Goal: Information Seeking & Learning: Learn about a topic

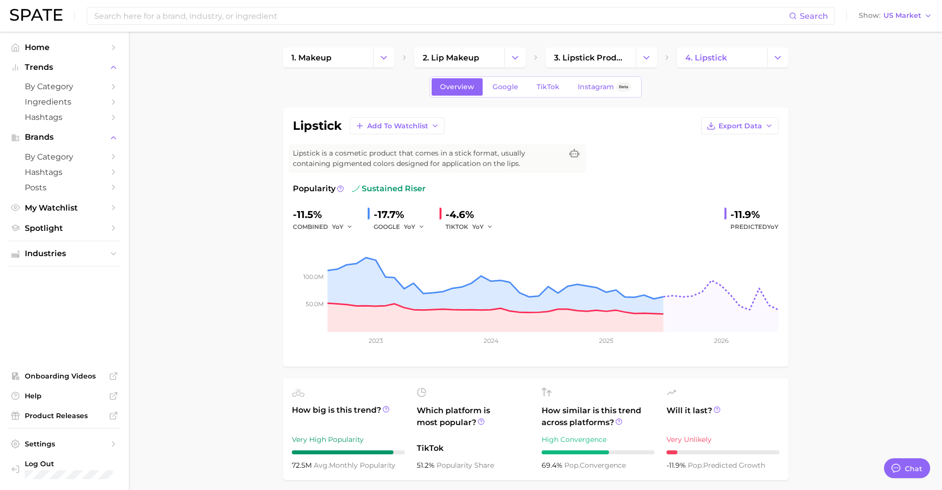
drag, startPoint x: 893, startPoint y: 8, endPoint x: 226, endPoint y: 112, distance: 675.3
click at [511, 92] on link "Google" at bounding box center [505, 86] width 43 height 17
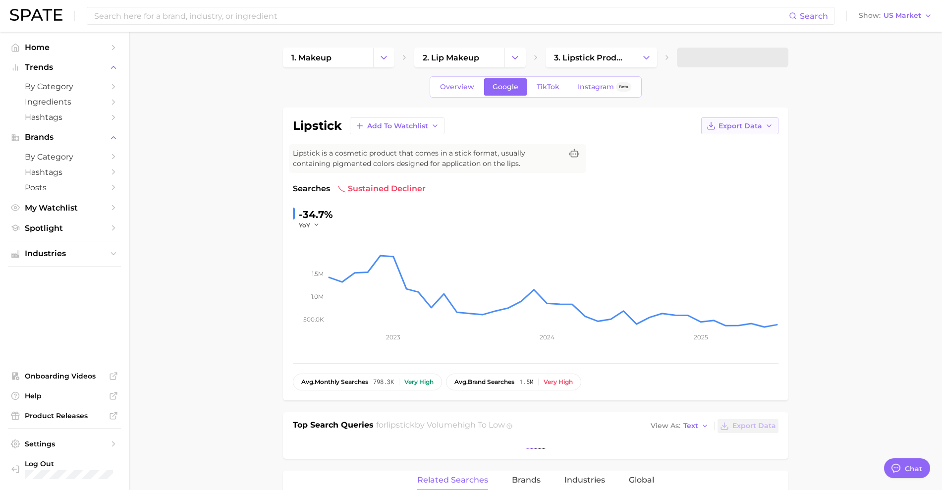
click at [758, 131] on button "Export Data" at bounding box center [739, 125] width 77 height 17
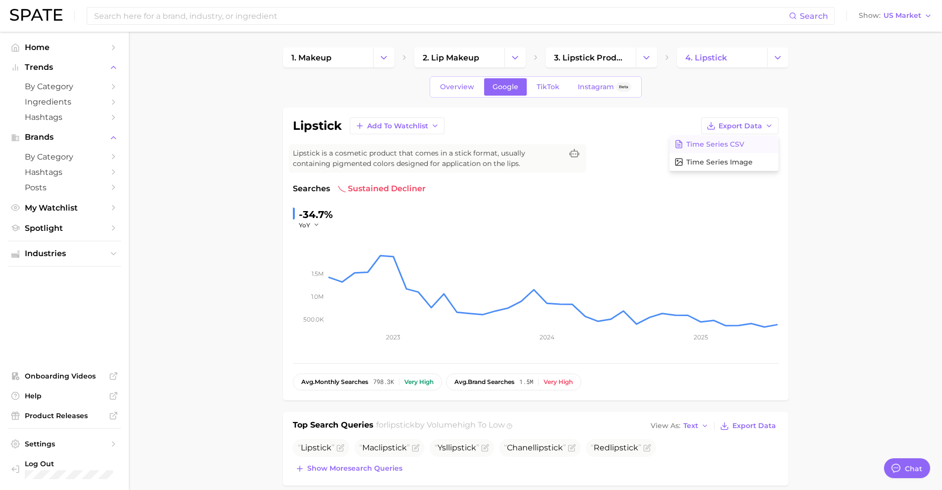
click at [750, 143] on button "Time Series CSV" at bounding box center [723, 144] width 109 height 18
click at [546, 88] on span "TikTok" at bounding box center [547, 87] width 23 height 8
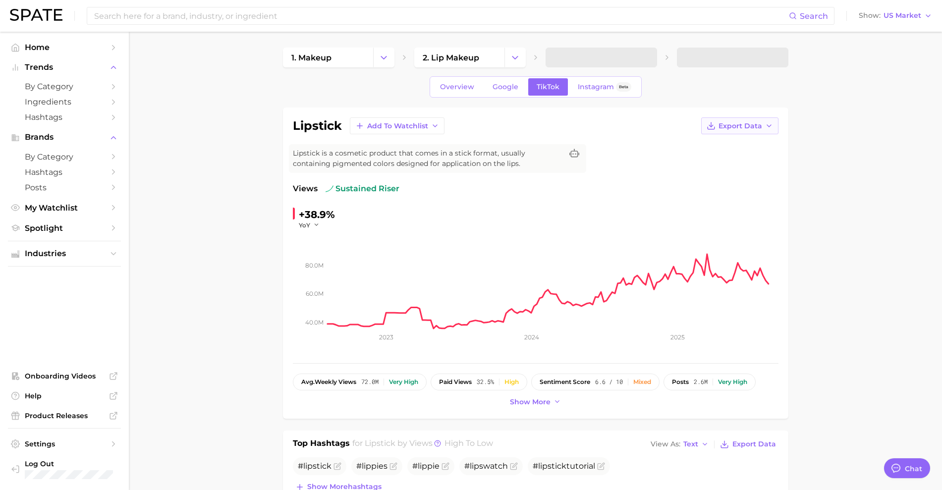
click at [753, 122] on span "Export Data" at bounding box center [740, 126] width 44 height 8
click at [752, 142] on button "Time Series CSV" at bounding box center [723, 144] width 109 height 18
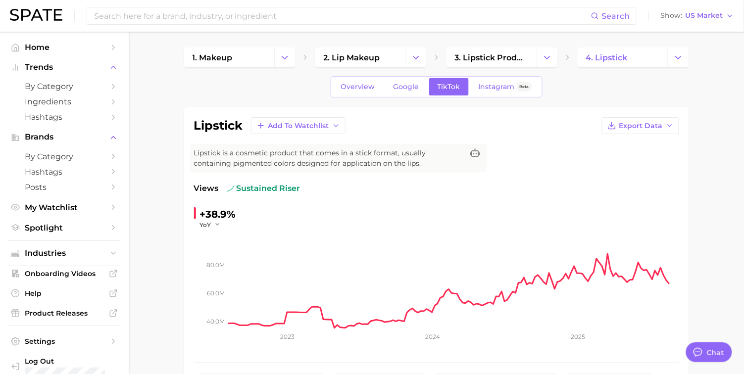
type textarea "x"
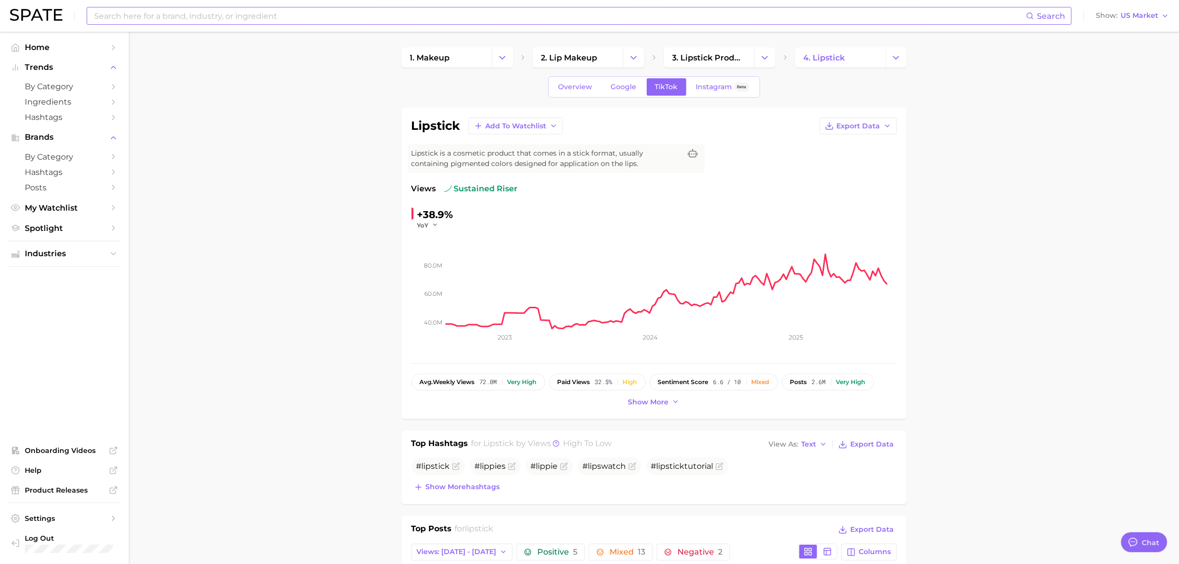
click at [643, 20] on input at bounding box center [559, 15] width 933 height 17
click at [711, 50] on link "3. lipstick products" at bounding box center [709, 58] width 90 height 20
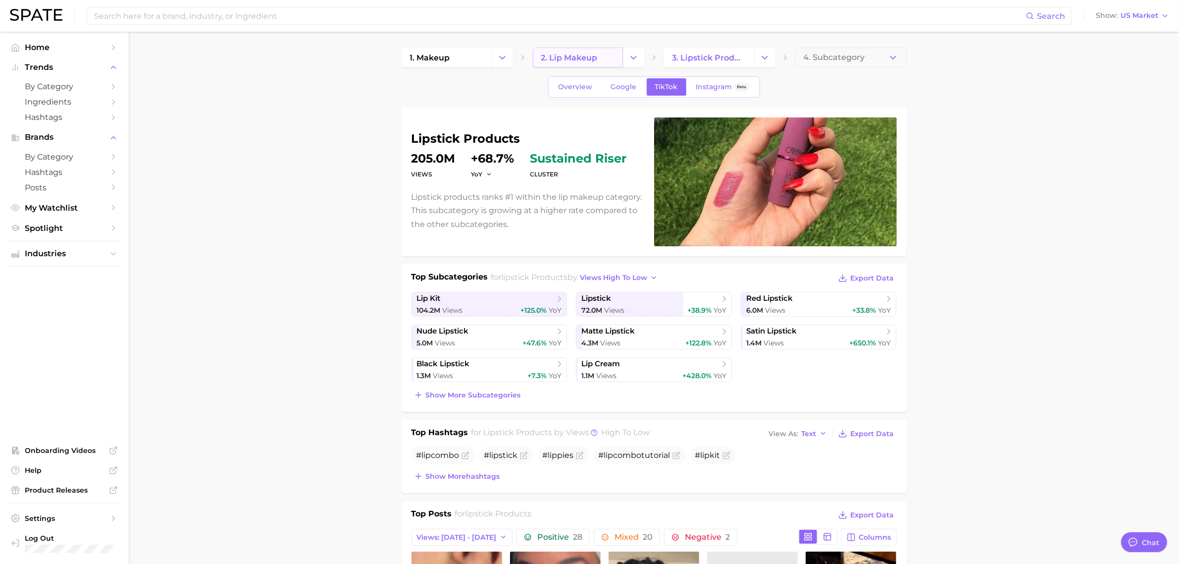
click at [588, 53] on span "2. lip makeup" at bounding box center [569, 57] width 56 height 9
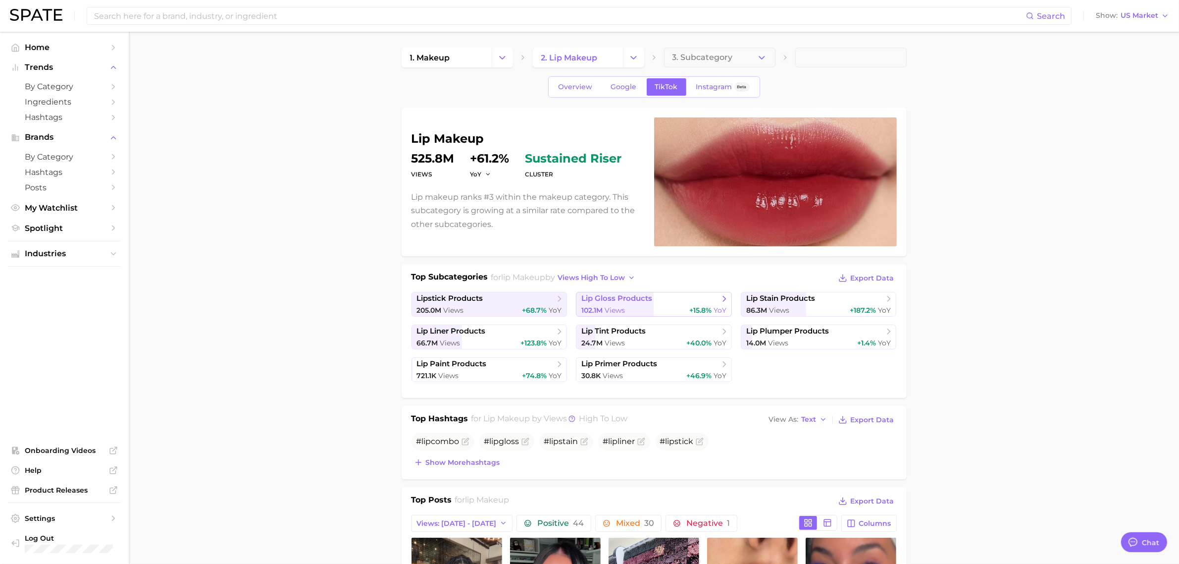
click at [633, 311] on div "102.1m Views +15.8% YoY" at bounding box center [654, 310] width 145 height 9
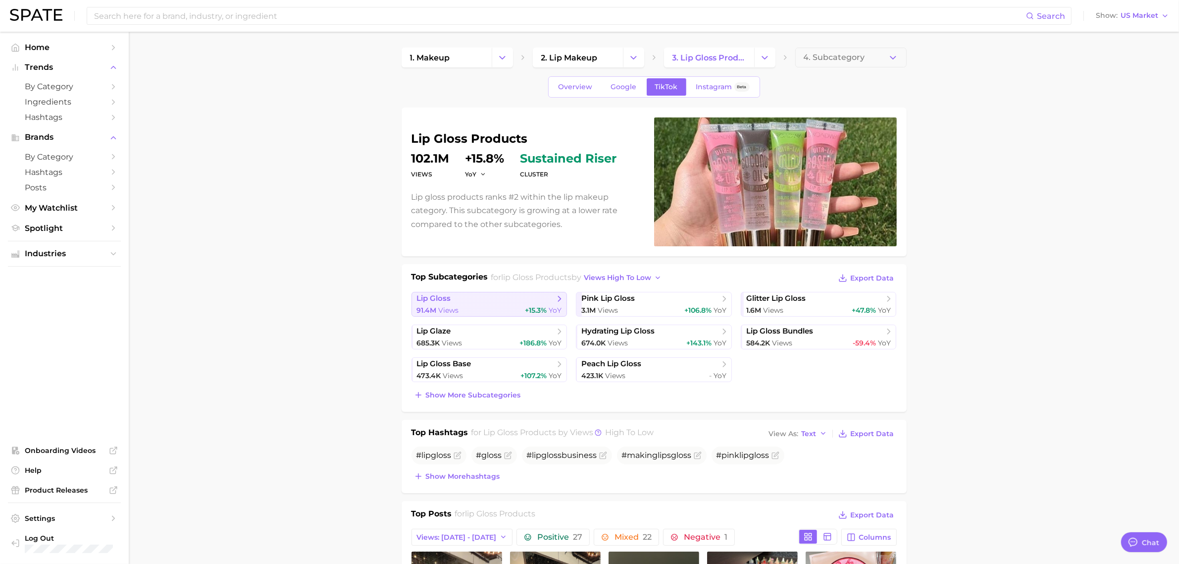
click at [486, 300] on span "lip gloss" at bounding box center [486, 299] width 138 height 10
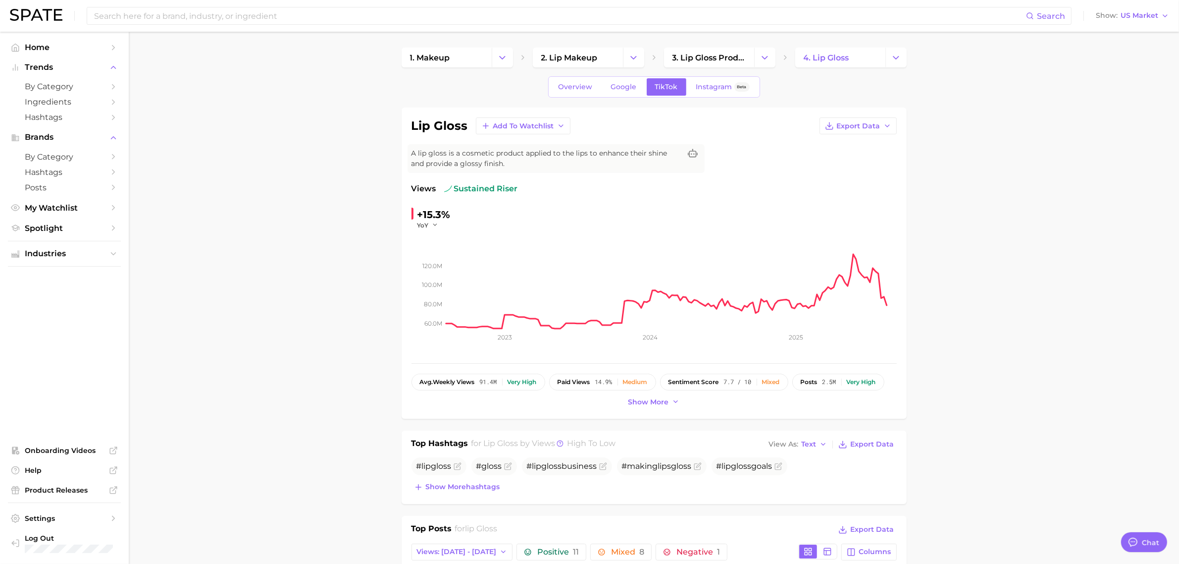
click at [645, 88] on div "Overview Google TikTok Instagram Beta" at bounding box center [654, 86] width 212 height 21
click at [640, 87] on link "Google" at bounding box center [624, 86] width 43 height 17
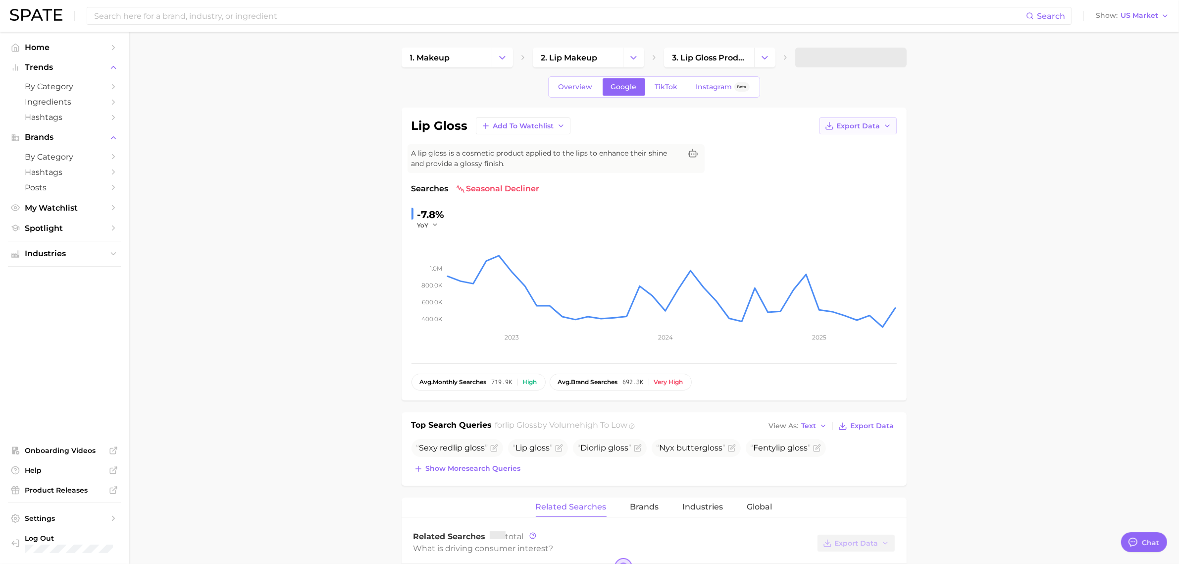
click at [837, 129] on button "Export Data" at bounding box center [858, 125] width 77 height 17
click at [850, 147] on span "Time Series CSV" at bounding box center [834, 144] width 58 height 8
click at [650, 81] on link "TikTok" at bounding box center [667, 86] width 40 height 17
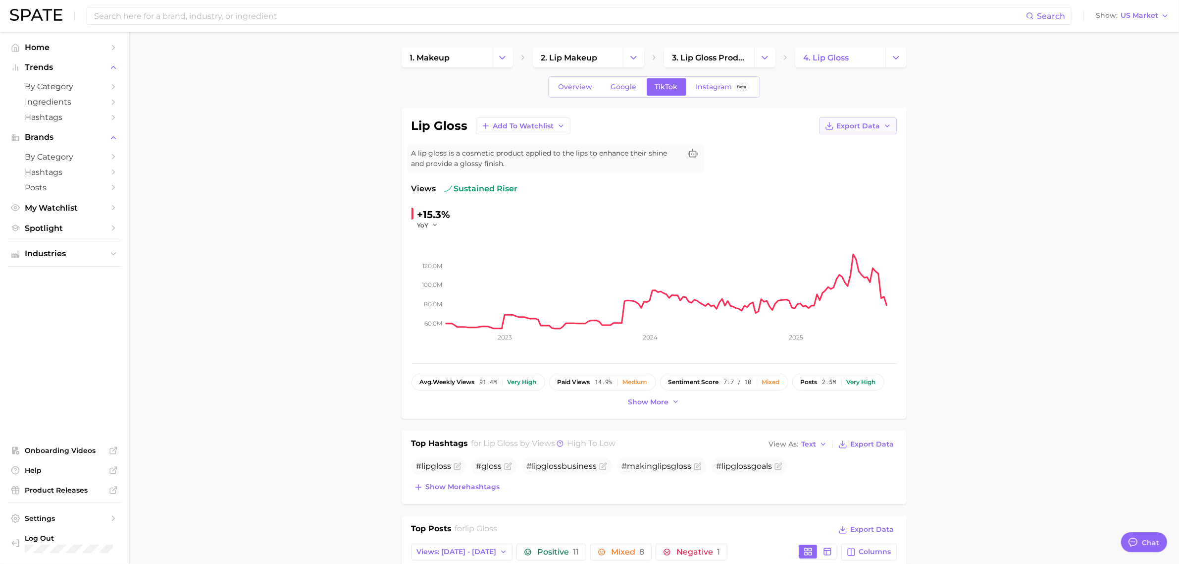
click at [879, 130] on span "Export Data" at bounding box center [859, 126] width 44 height 8
click at [880, 143] on button "Time Series CSV" at bounding box center [842, 144] width 109 height 18
click at [701, 48] on link "3. lip gloss products" at bounding box center [709, 58] width 90 height 20
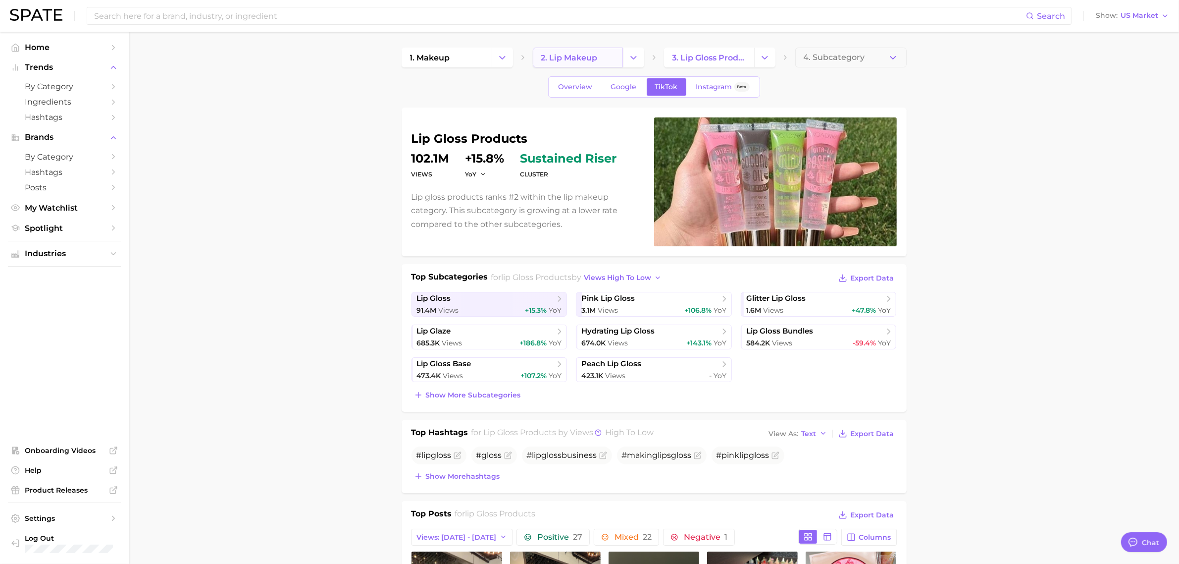
click at [607, 55] on link "2. lip makeup" at bounding box center [578, 58] width 90 height 20
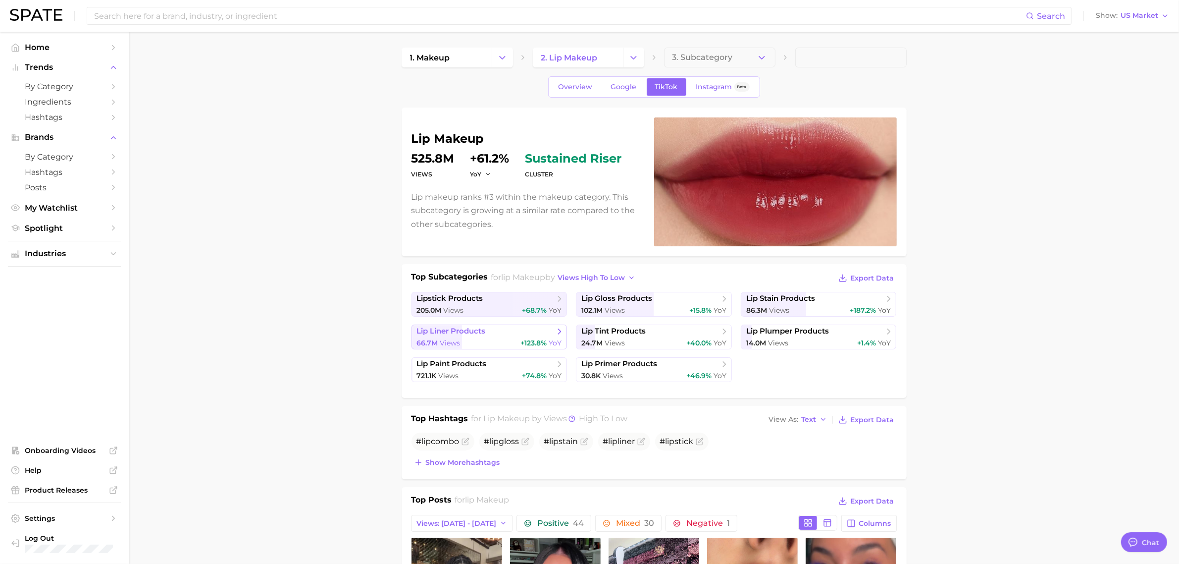
click at [474, 339] on div "66.7m Views +123.8% YoY" at bounding box center [489, 342] width 145 height 9
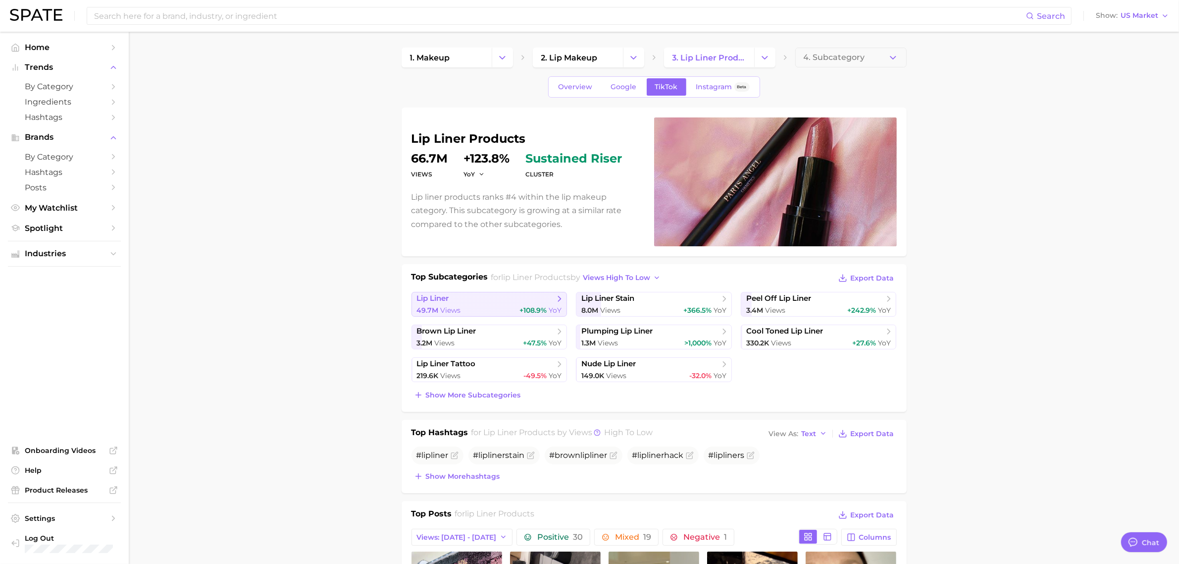
click at [514, 296] on span "lip liner" at bounding box center [486, 299] width 138 height 10
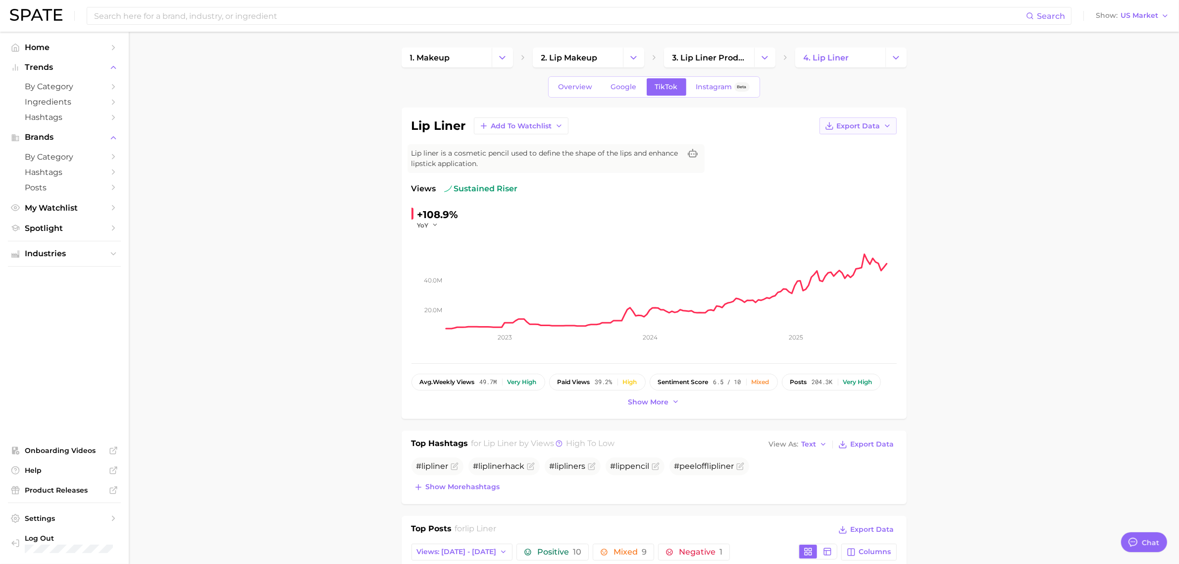
click at [861, 122] on span "Export Data" at bounding box center [859, 126] width 44 height 8
click at [865, 144] on button "Time Series CSV" at bounding box center [842, 144] width 109 height 18
click at [717, 55] on span "3. lip liner products" at bounding box center [709, 57] width 73 height 9
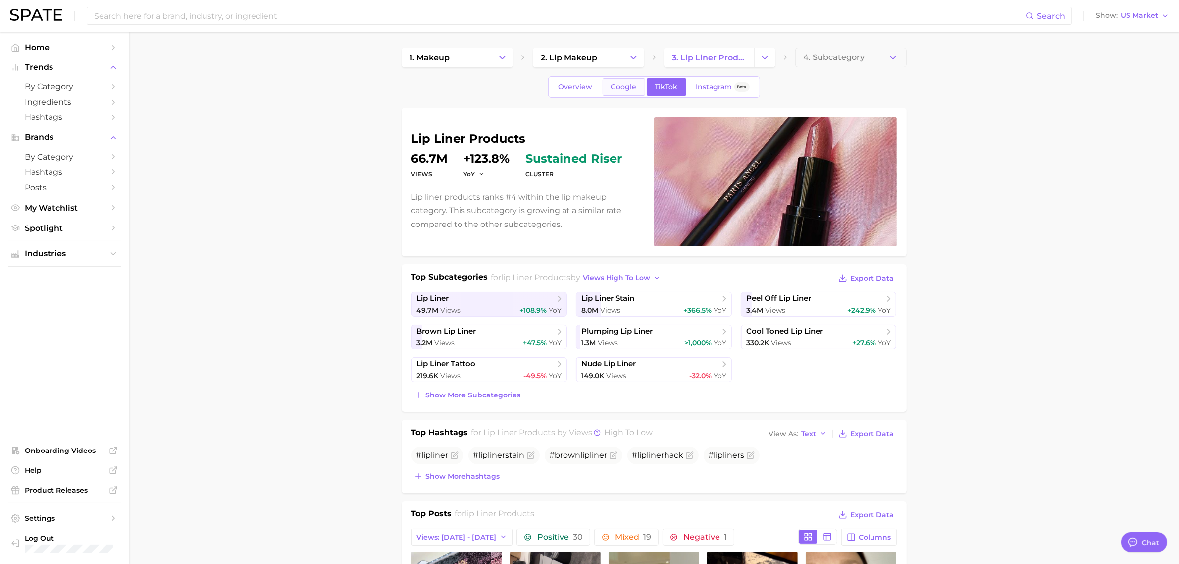
click at [611, 87] on span "Google" at bounding box center [624, 87] width 26 height 8
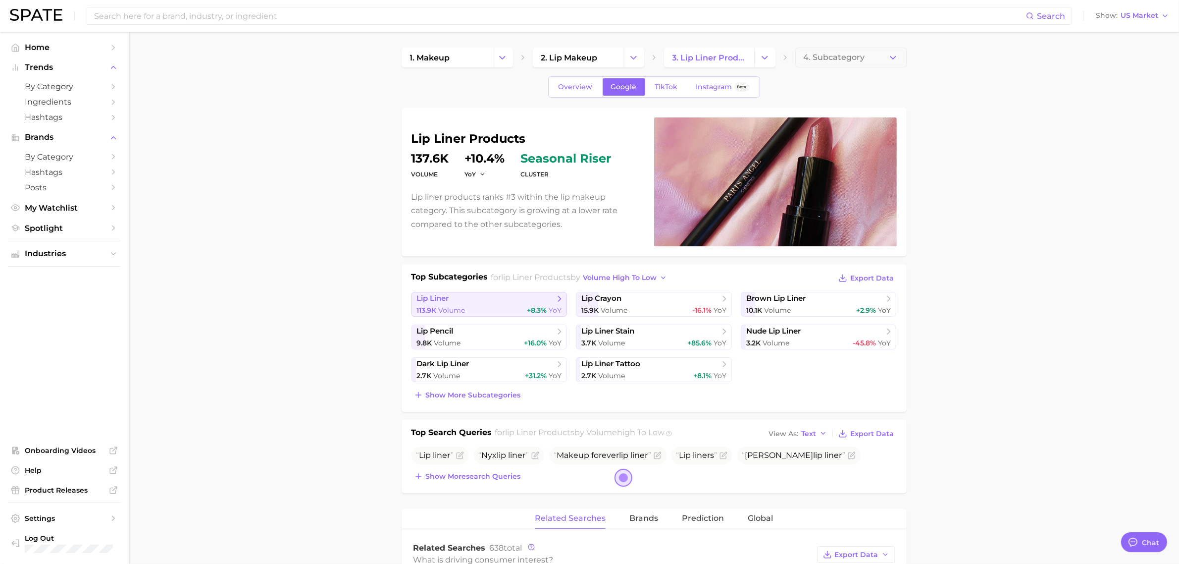
click at [515, 309] on div "113.9k Volume +8.3% YoY" at bounding box center [489, 310] width 145 height 9
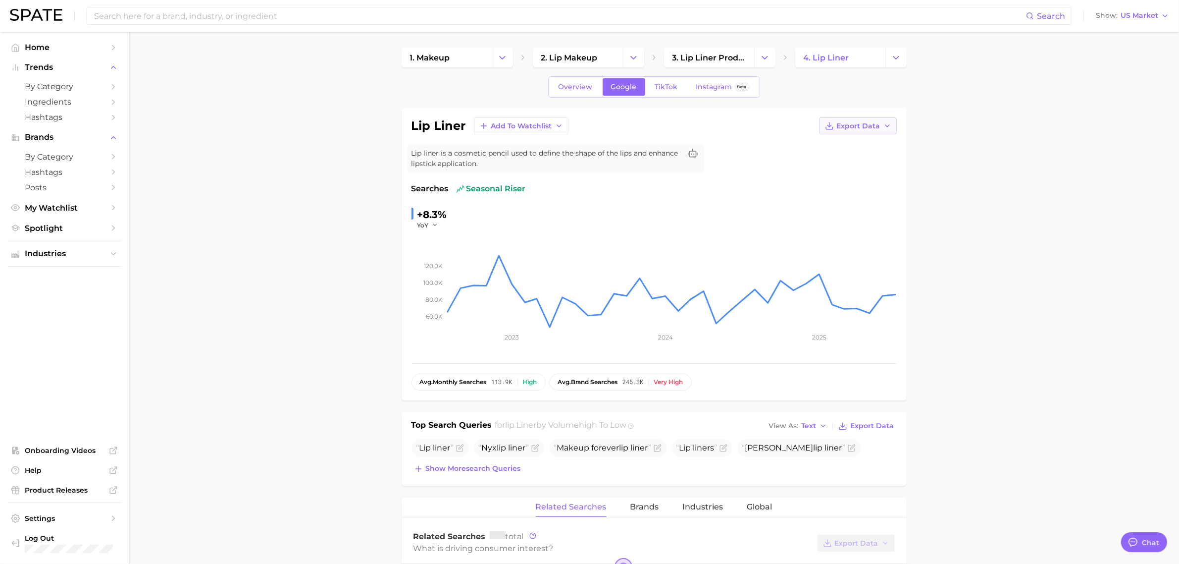
click at [865, 132] on button "Export Data" at bounding box center [858, 125] width 77 height 17
click at [870, 147] on button "Time Series CSV" at bounding box center [842, 144] width 109 height 18
click at [670, 91] on span "TikTok" at bounding box center [666, 87] width 23 height 8
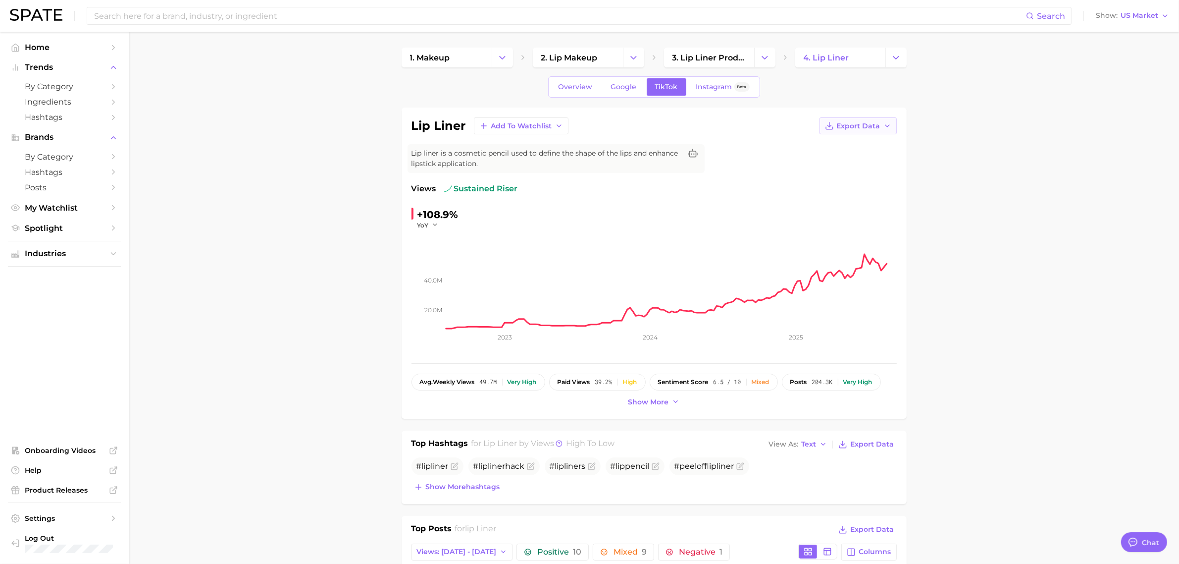
click at [845, 124] on span "Export Data" at bounding box center [859, 126] width 44 height 8
click at [857, 144] on span "Time Series CSV" at bounding box center [834, 144] width 58 height 8
click at [693, 57] on span "3. lip liner products" at bounding box center [709, 57] width 73 height 9
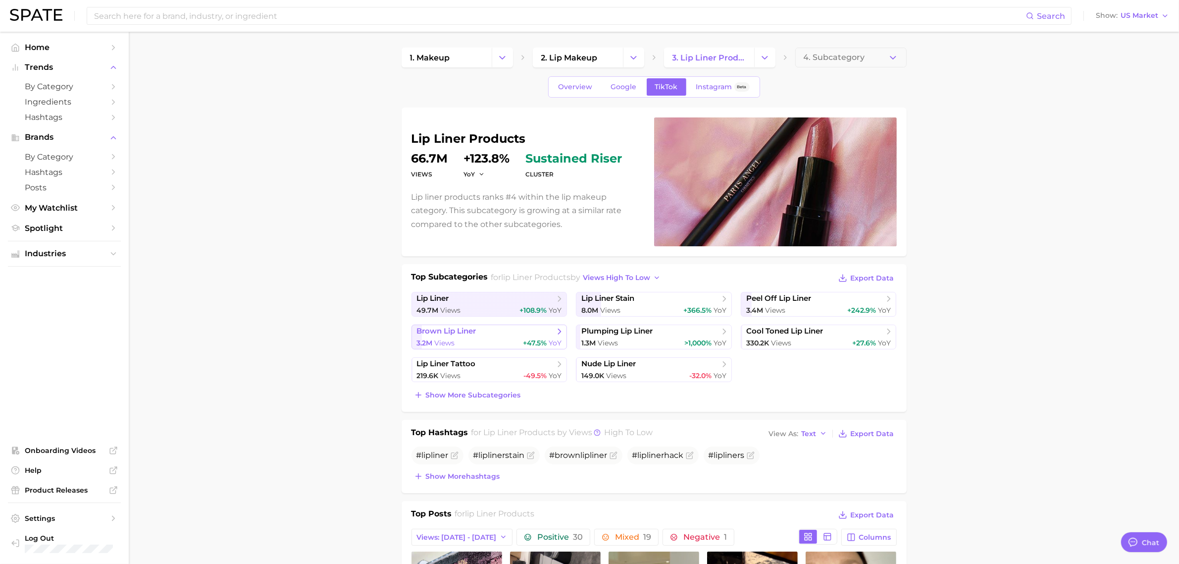
click at [493, 342] on div "3.2m Views +47.5% YoY" at bounding box center [489, 342] width 145 height 9
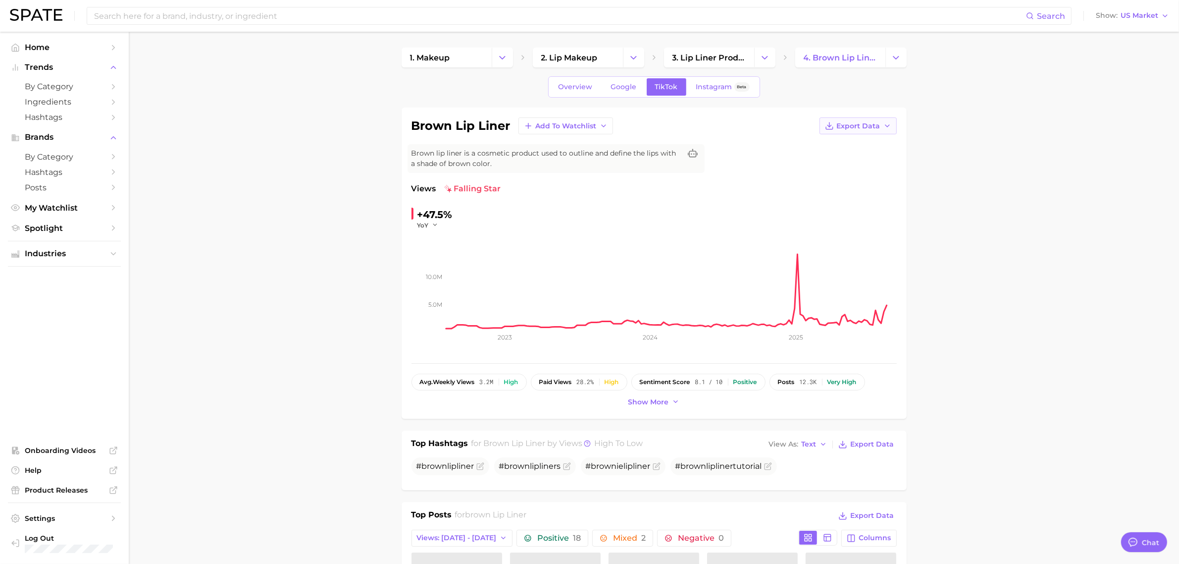
click at [885, 124] on icon "button" at bounding box center [888, 126] width 8 height 8
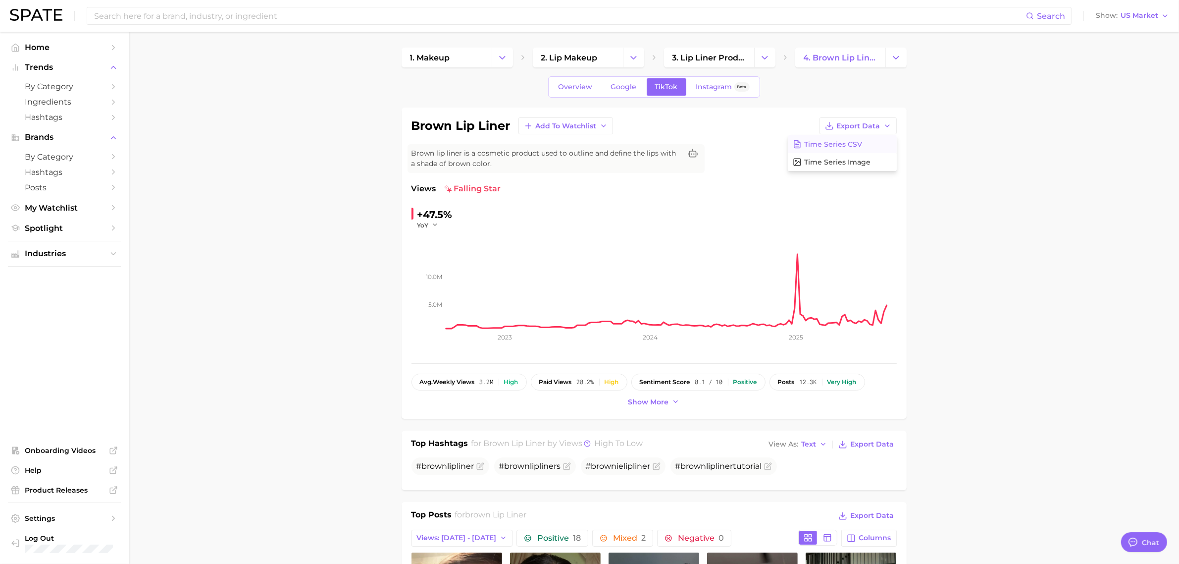
click at [862, 143] on button "Time Series CSV" at bounding box center [842, 144] width 109 height 18
click at [630, 88] on span "Google" at bounding box center [624, 87] width 26 height 8
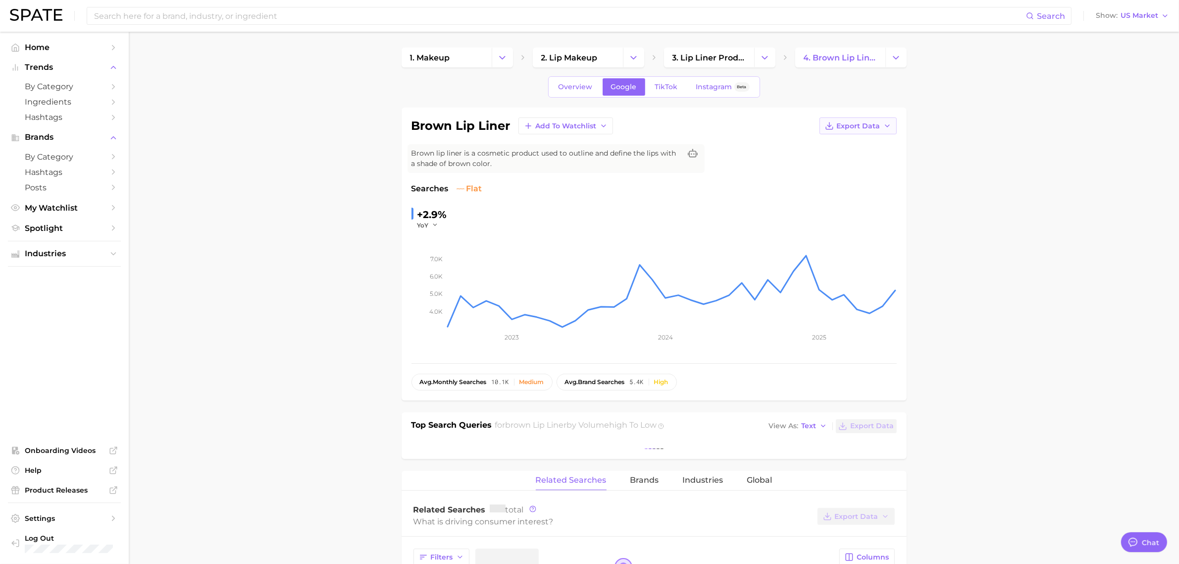
click at [866, 127] on span "Export Data" at bounding box center [859, 126] width 44 height 8
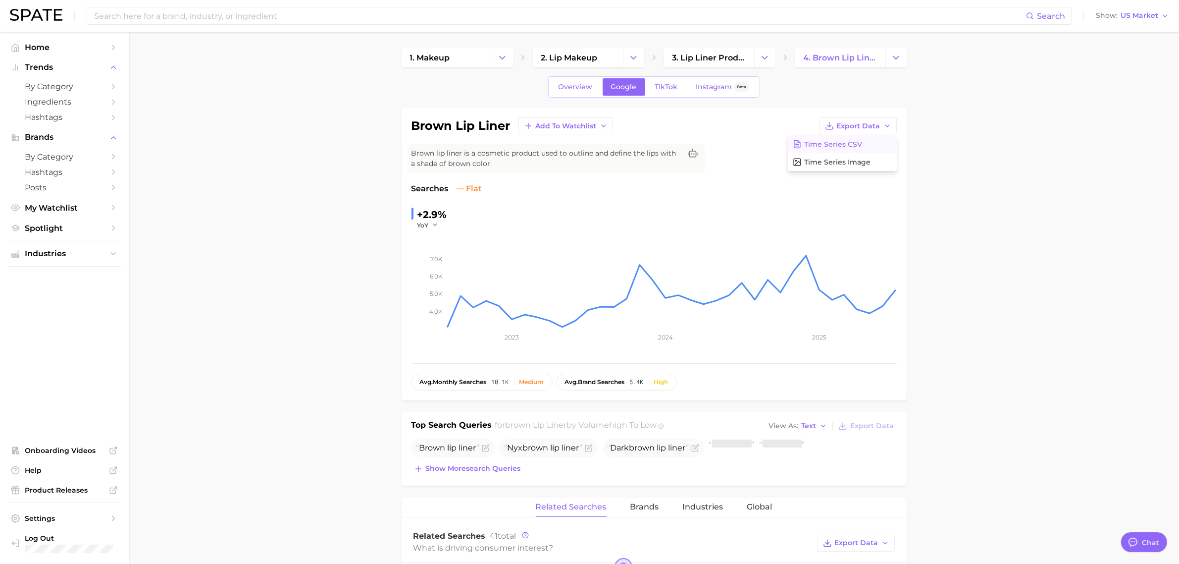
click at [868, 144] on button "Time Series CSV" at bounding box center [842, 144] width 109 height 18
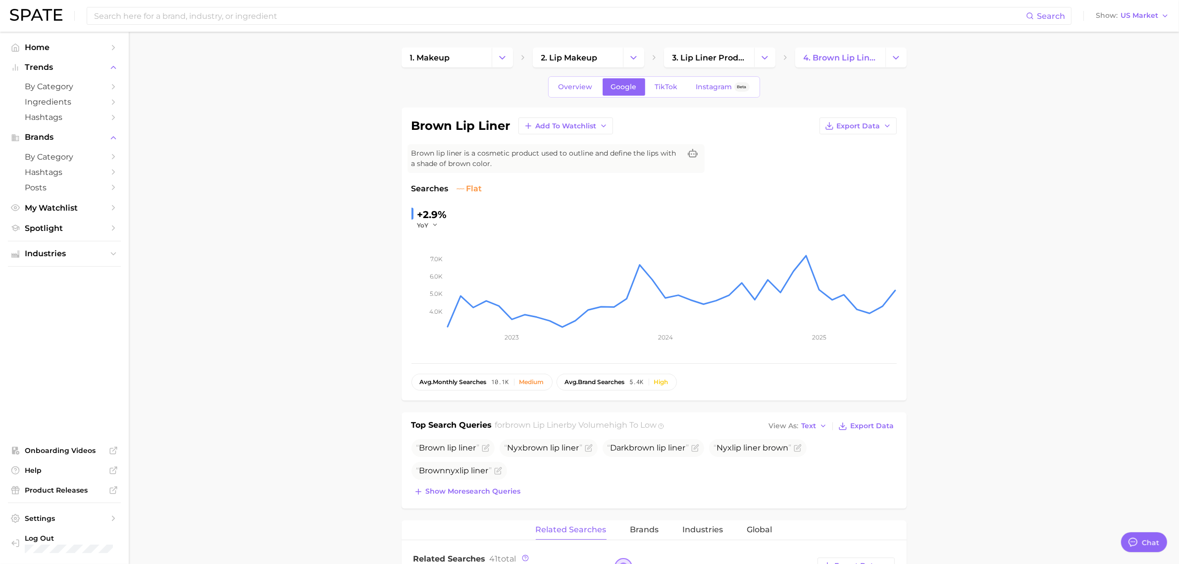
drag, startPoint x: 974, startPoint y: 203, endPoint x: 685, endPoint y: 184, distance: 289.4
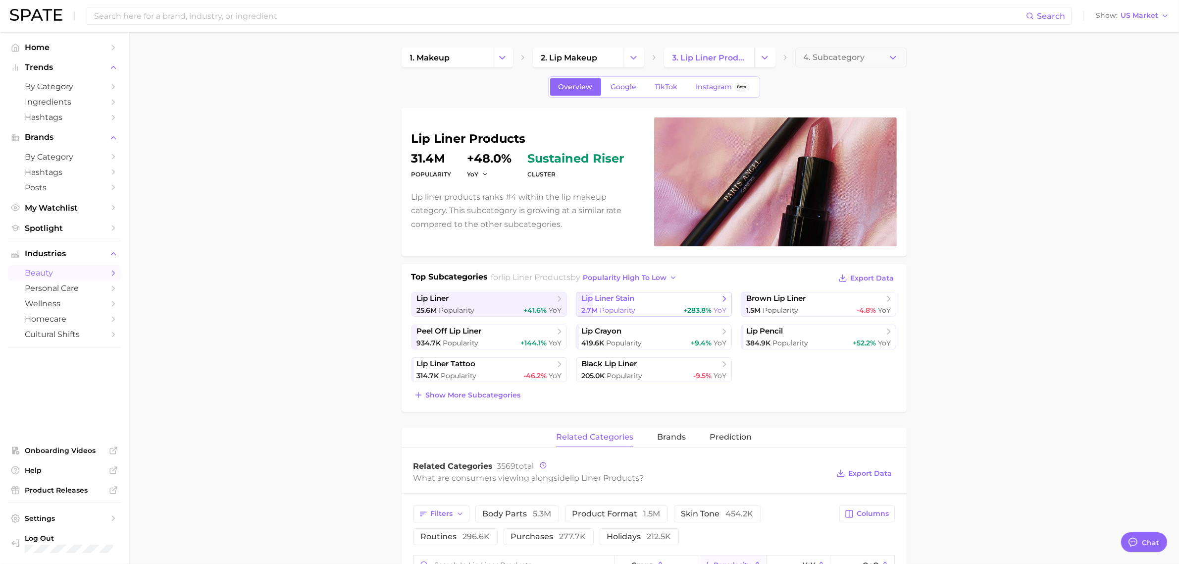
click at [648, 303] on span "lip liner stain" at bounding box center [651, 299] width 138 height 10
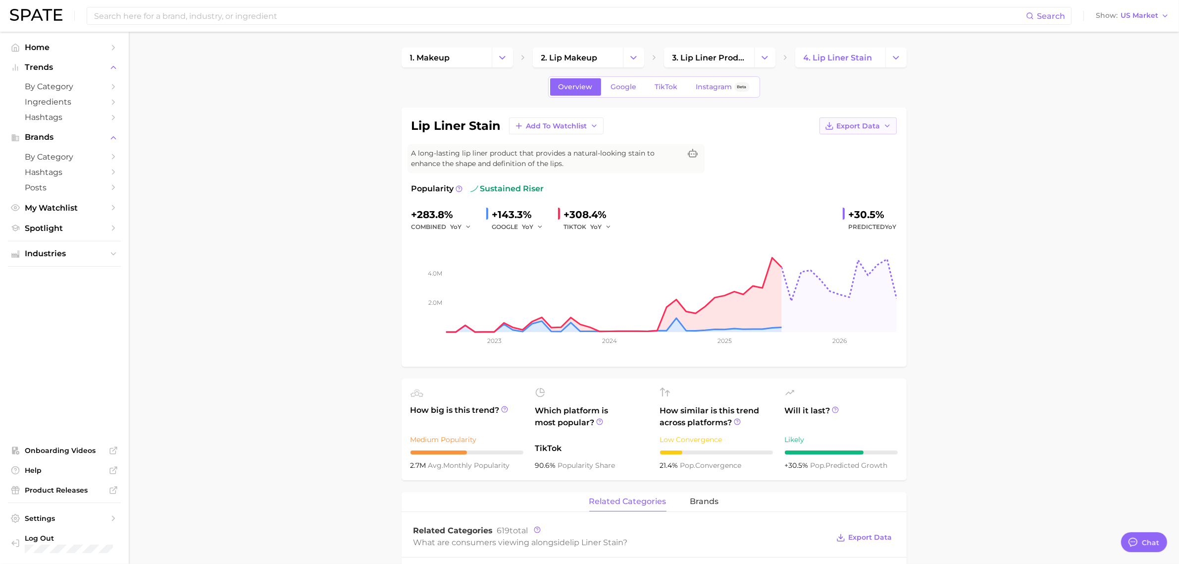
click at [868, 128] on span "Export Data" at bounding box center [859, 126] width 44 height 8
click at [873, 147] on button "Time Series CSV" at bounding box center [842, 144] width 109 height 18
click at [627, 95] on div "Overview Google TikTok Instagram Beta" at bounding box center [654, 86] width 212 height 21
click at [626, 89] on span "Google" at bounding box center [624, 87] width 26 height 8
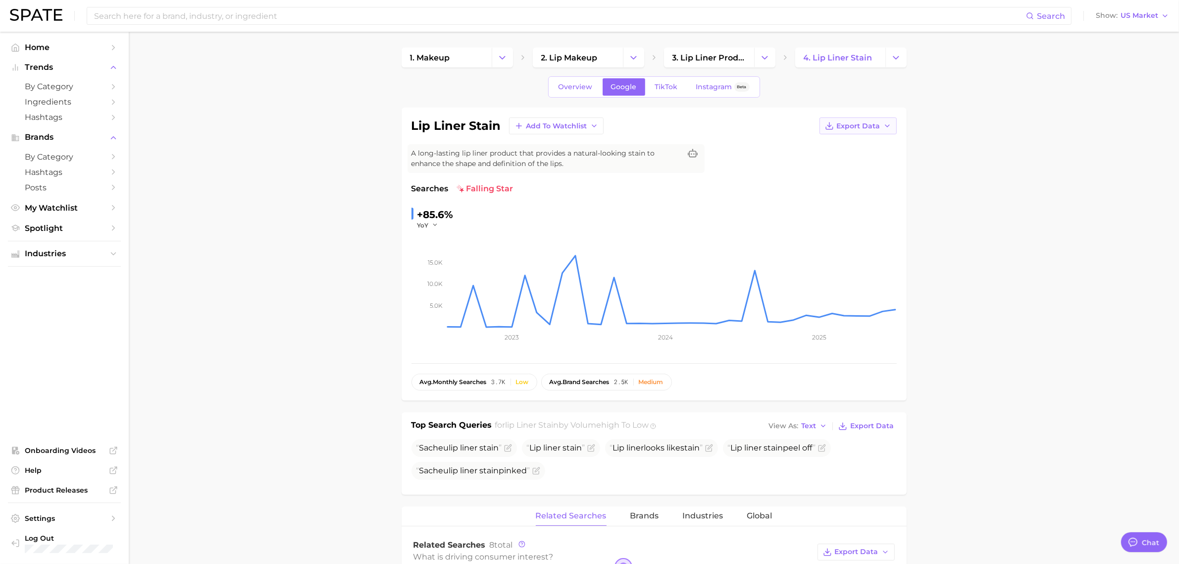
click at [886, 118] on button "Export Data" at bounding box center [858, 125] width 77 height 17
click at [878, 145] on button "Time Series CSV" at bounding box center [842, 144] width 109 height 18
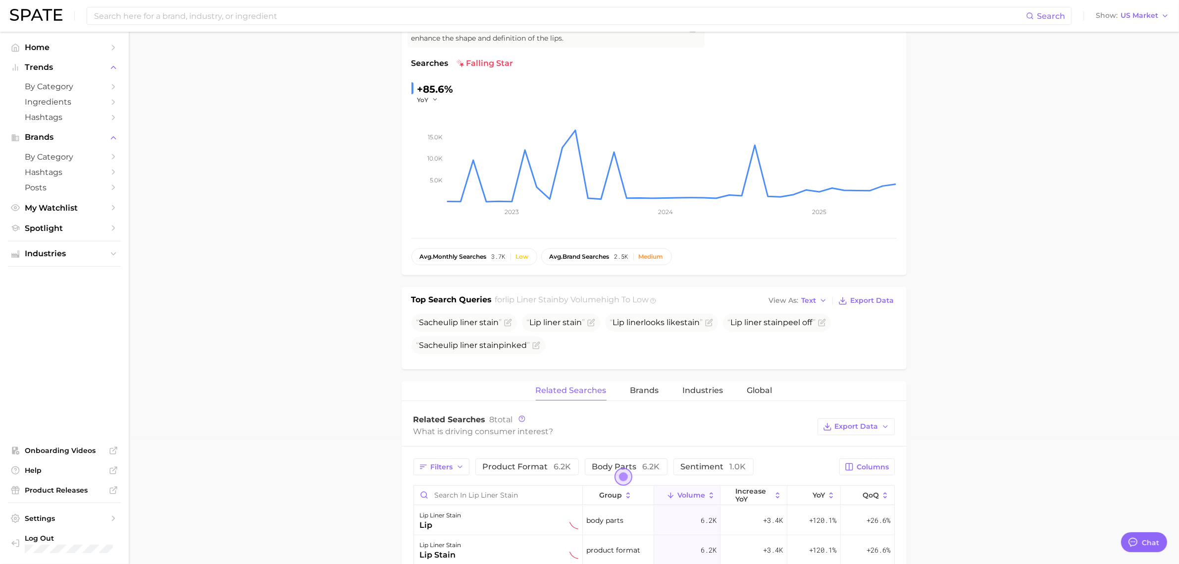
scroll to position [124, 0]
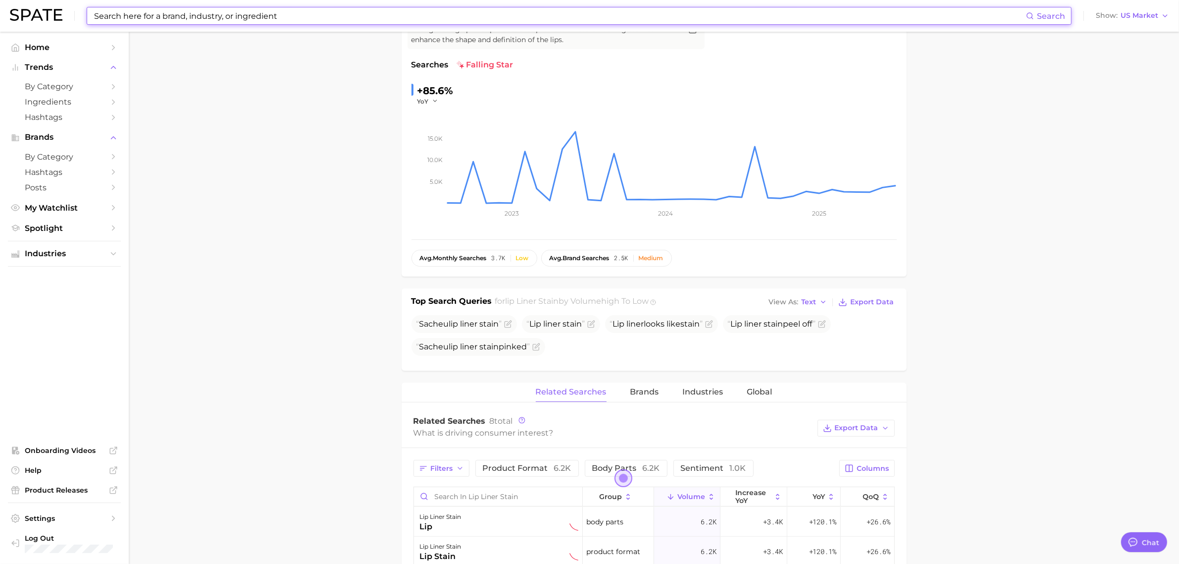
click at [457, 18] on input at bounding box center [559, 15] width 933 height 17
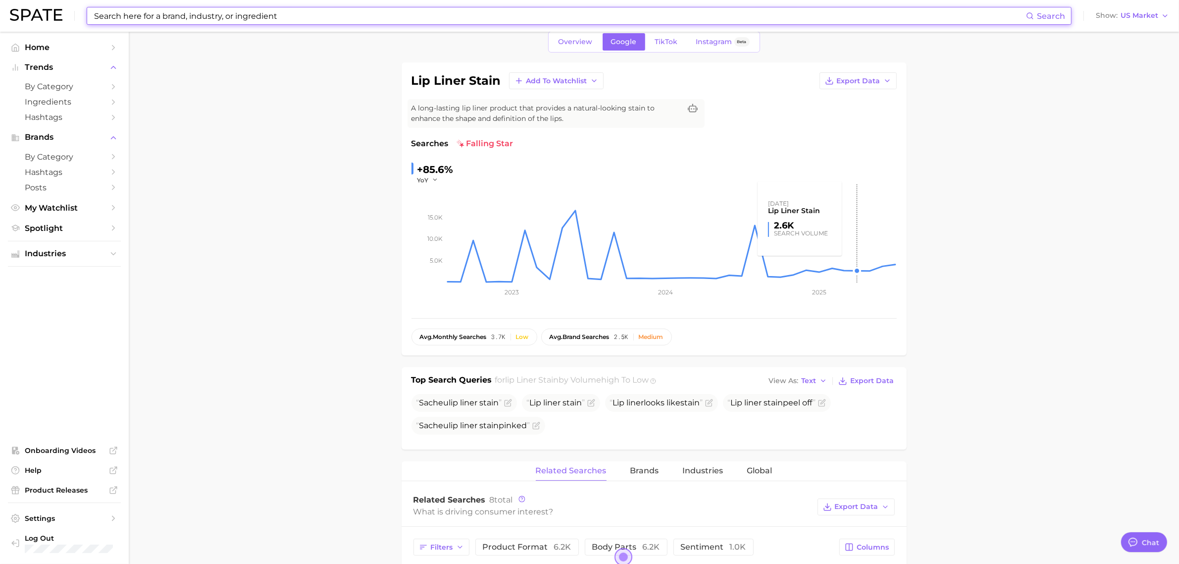
scroll to position [0, 0]
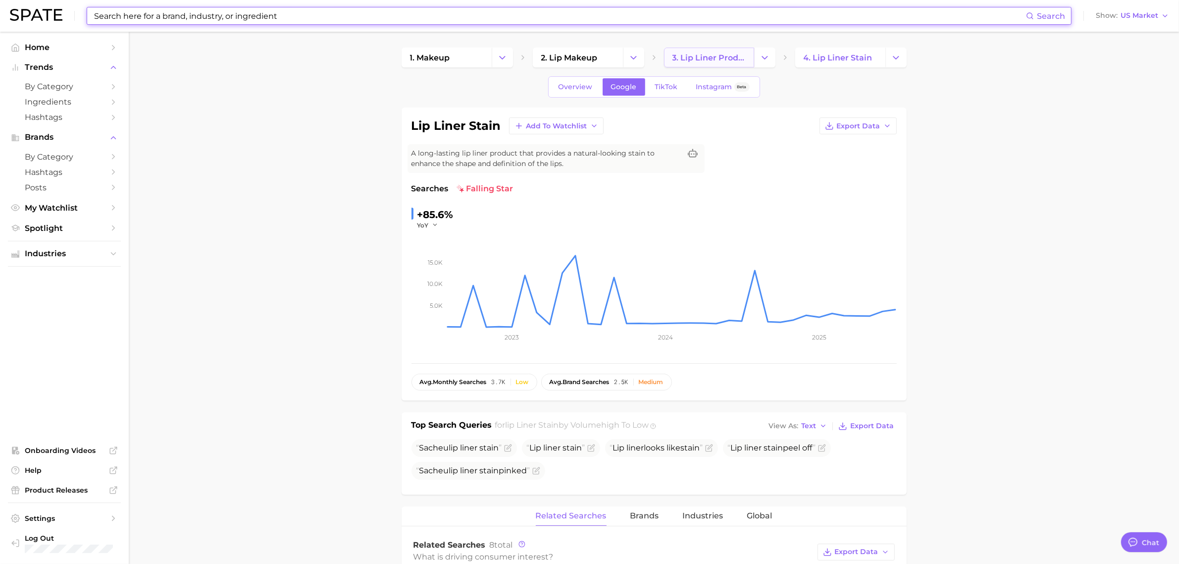
click at [677, 54] on span "3. lip liner products" at bounding box center [709, 57] width 73 height 9
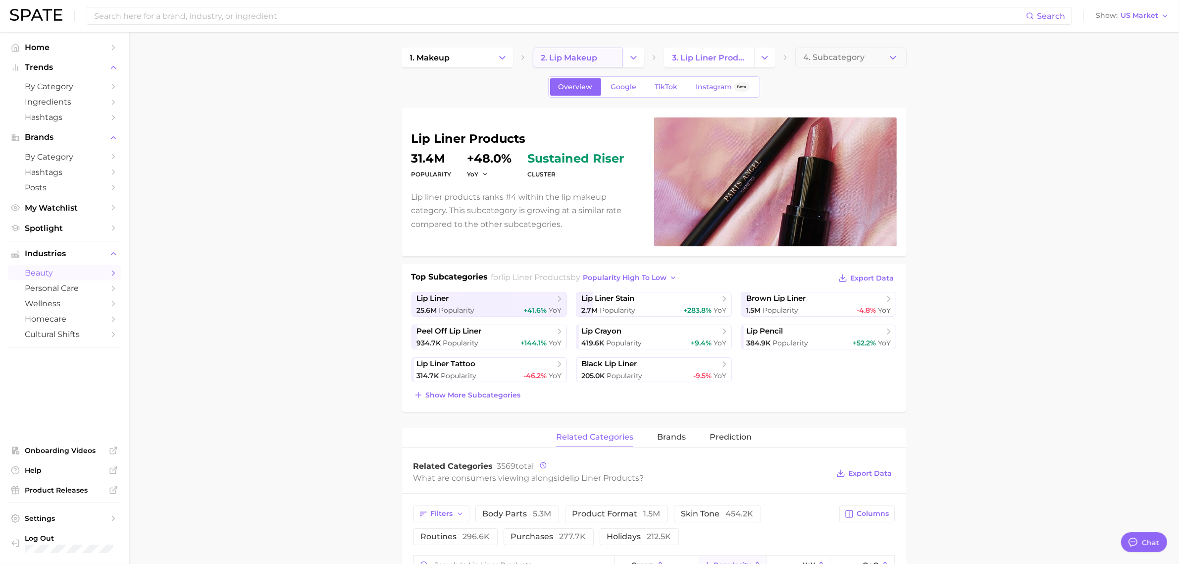
click at [589, 50] on link "2. lip makeup" at bounding box center [578, 58] width 90 height 20
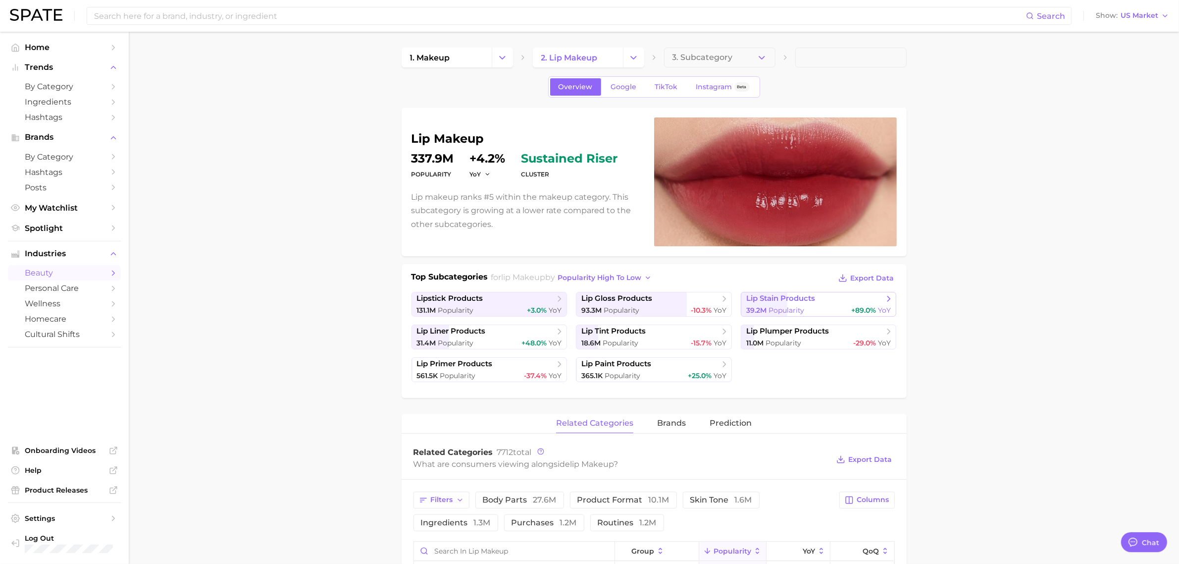
click at [813, 296] on span "lip stain products" at bounding box center [780, 298] width 69 height 9
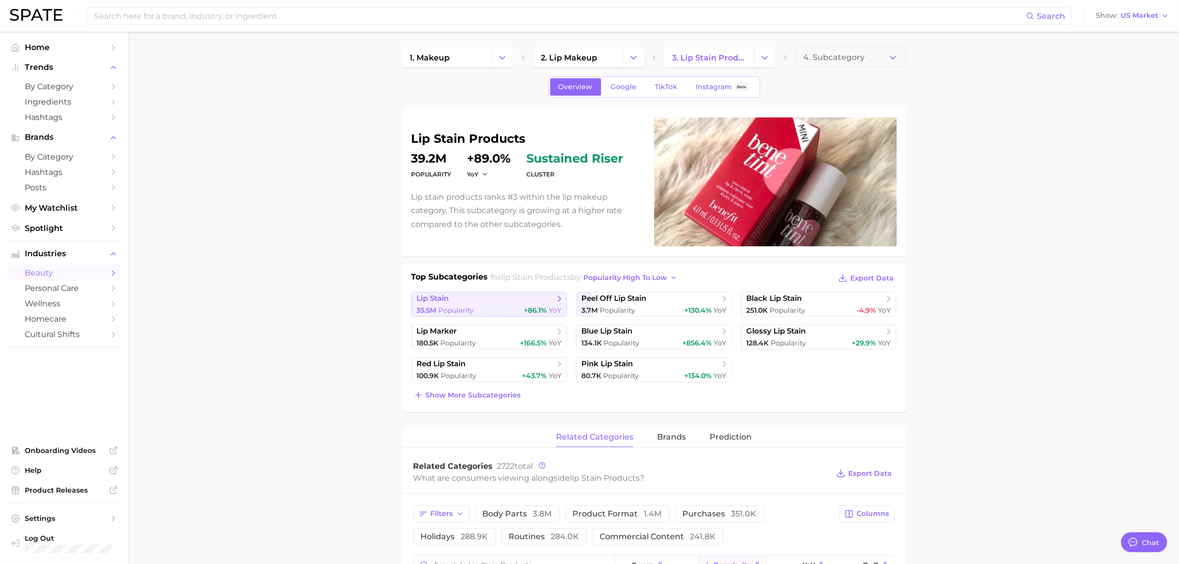
click at [494, 305] on link "lip stain 35.5m Popularity +86.1% YoY" at bounding box center [490, 304] width 156 height 25
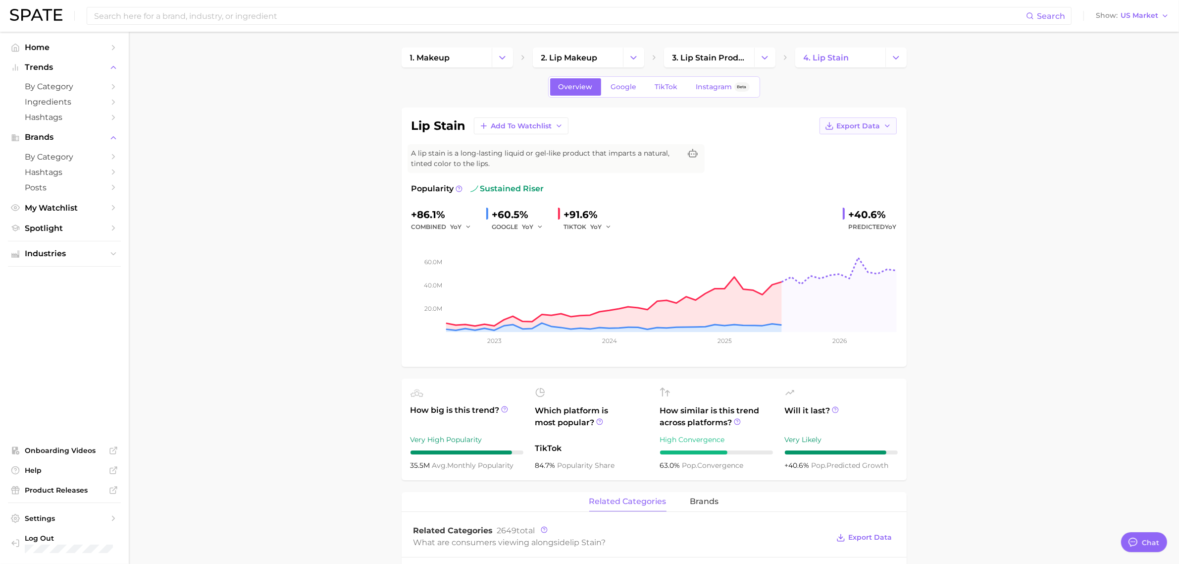
click at [870, 124] on span "Export Data" at bounding box center [859, 126] width 44 height 8
drag, startPoint x: 875, startPoint y: 143, endPoint x: 597, endPoint y: 102, distance: 280.9
click at [608, 87] on link "Google" at bounding box center [624, 86] width 43 height 17
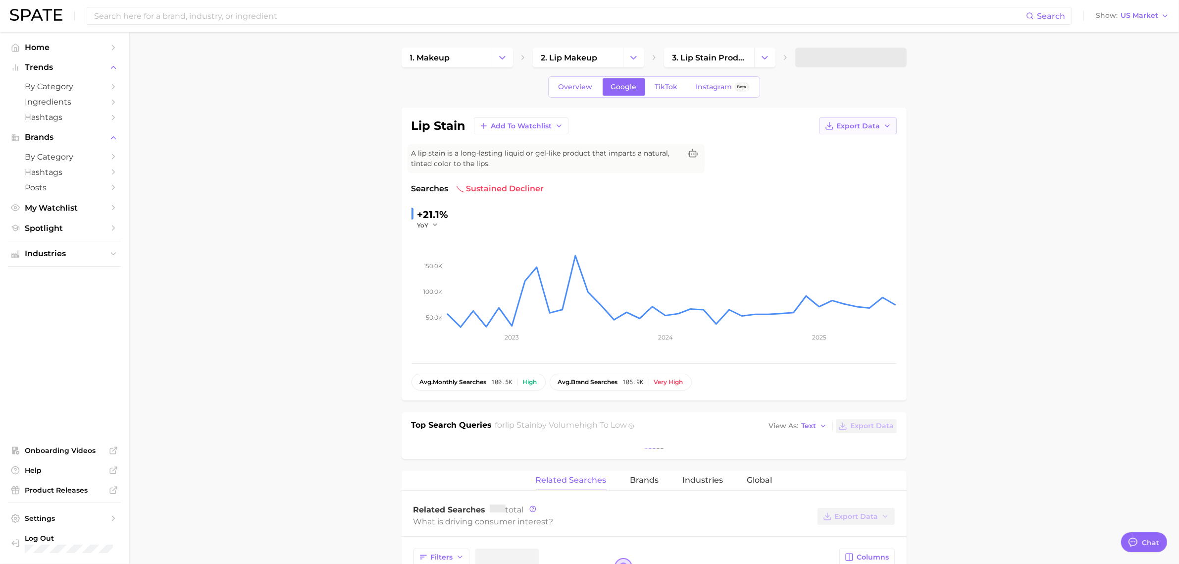
click at [888, 129] on icon "button" at bounding box center [888, 126] width 8 height 8
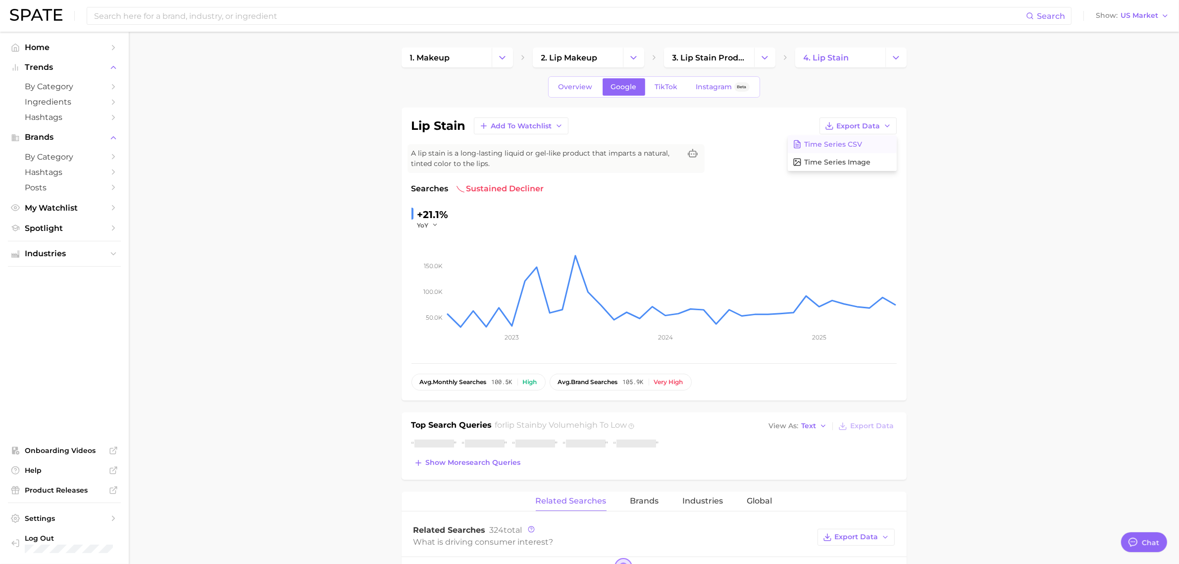
click at [885, 143] on button "Time Series CSV" at bounding box center [842, 144] width 109 height 18
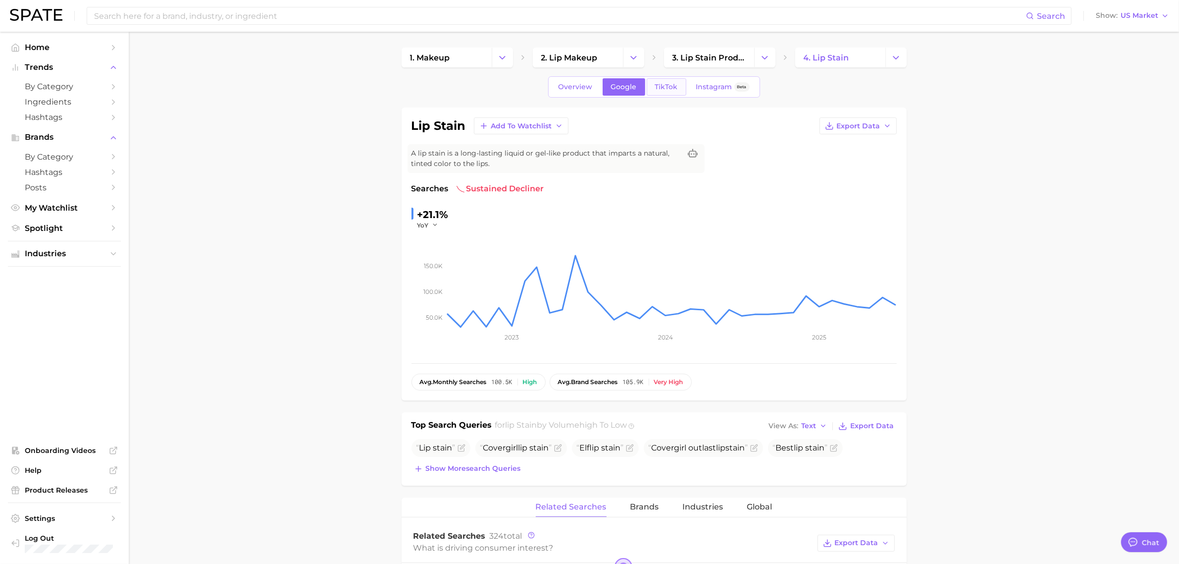
click at [667, 92] on link "TikTok" at bounding box center [667, 86] width 40 height 17
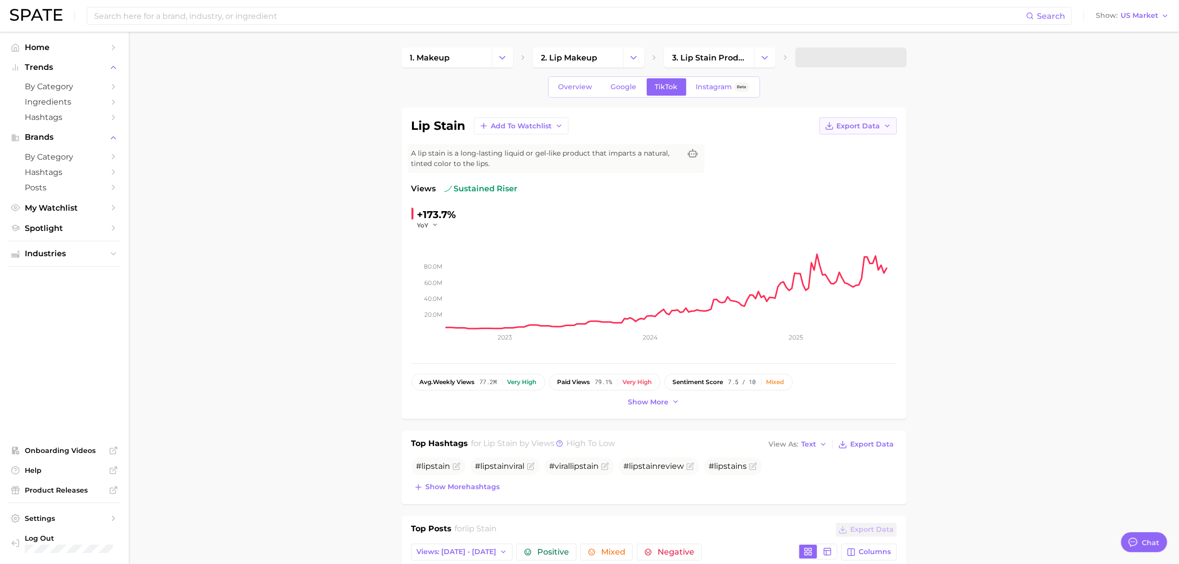
click at [845, 124] on span "Export Data" at bounding box center [859, 126] width 44 height 8
click at [853, 140] on span "Time Series CSV" at bounding box center [834, 144] width 58 height 8
click at [704, 53] on span "3. lip stain products" at bounding box center [709, 57] width 73 height 9
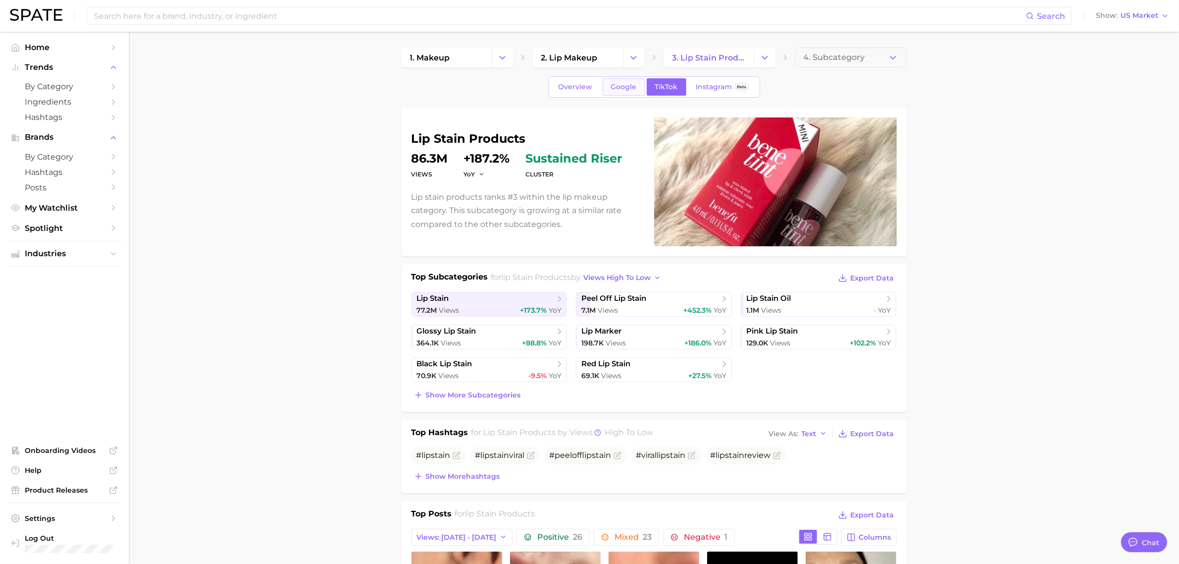
click at [625, 84] on span "Google" at bounding box center [624, 87] width 26 height 8
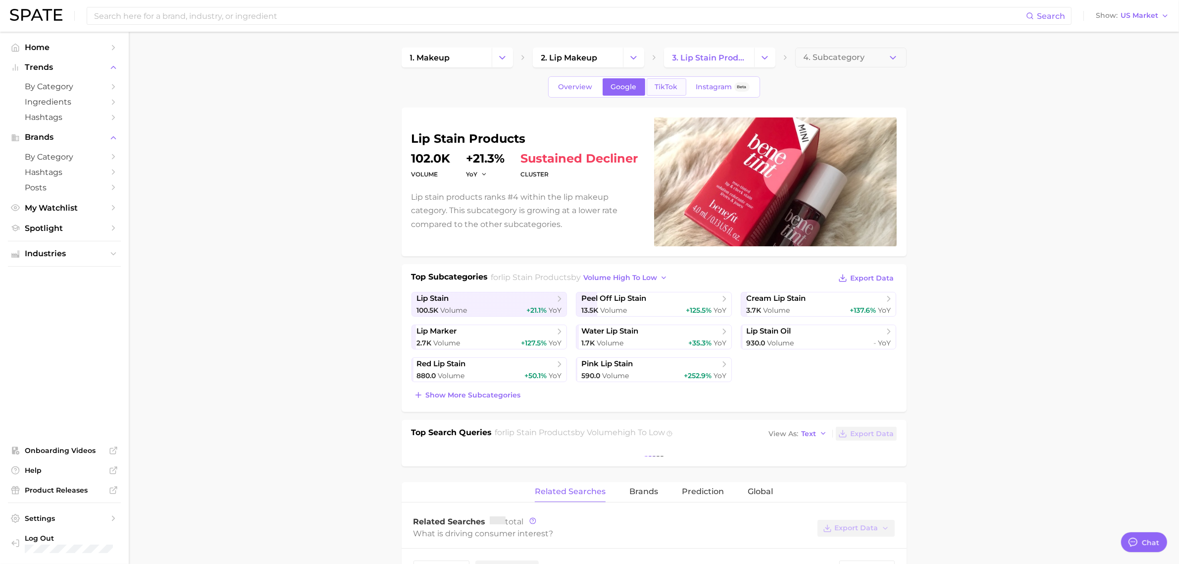
click at [656, 90] on span "TikTok" at bounding box center [666, 87] width 23 height 8
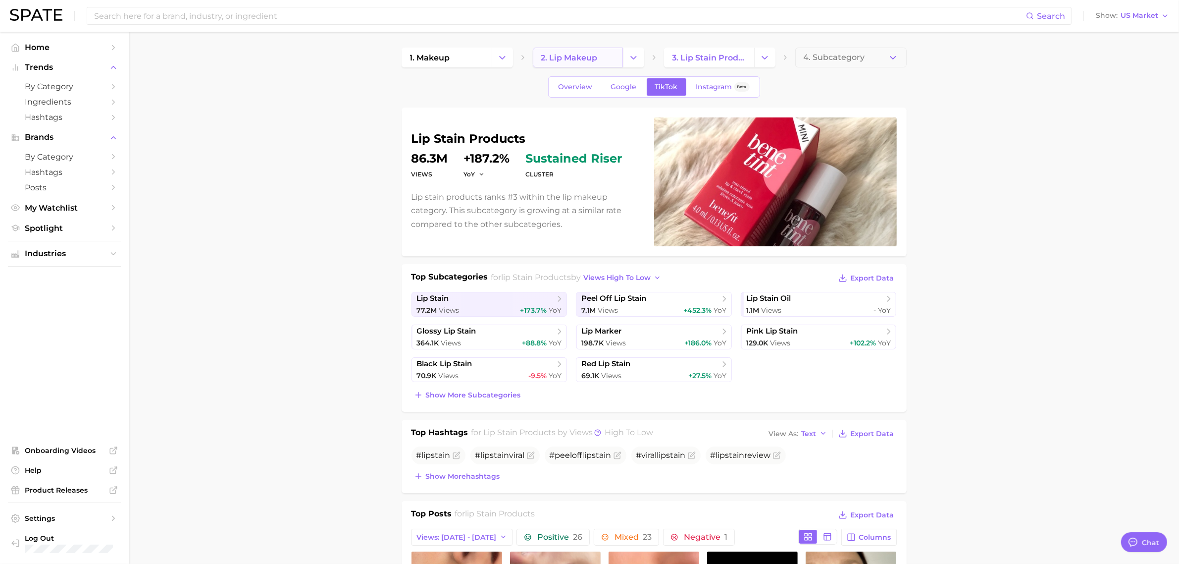
click at [576, 50] on link "2. lip makeup" at bounding box center [578, 58] width 90 height 20
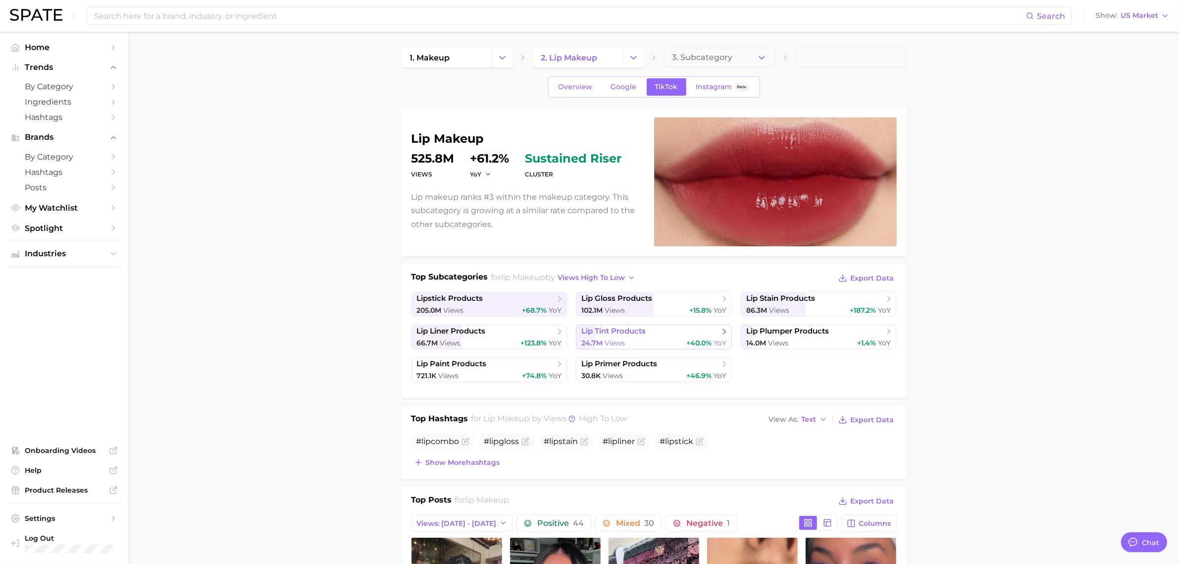
click at [621, 332] on span "lip tint products" at bounding box center [614, 330] width 64 height 9
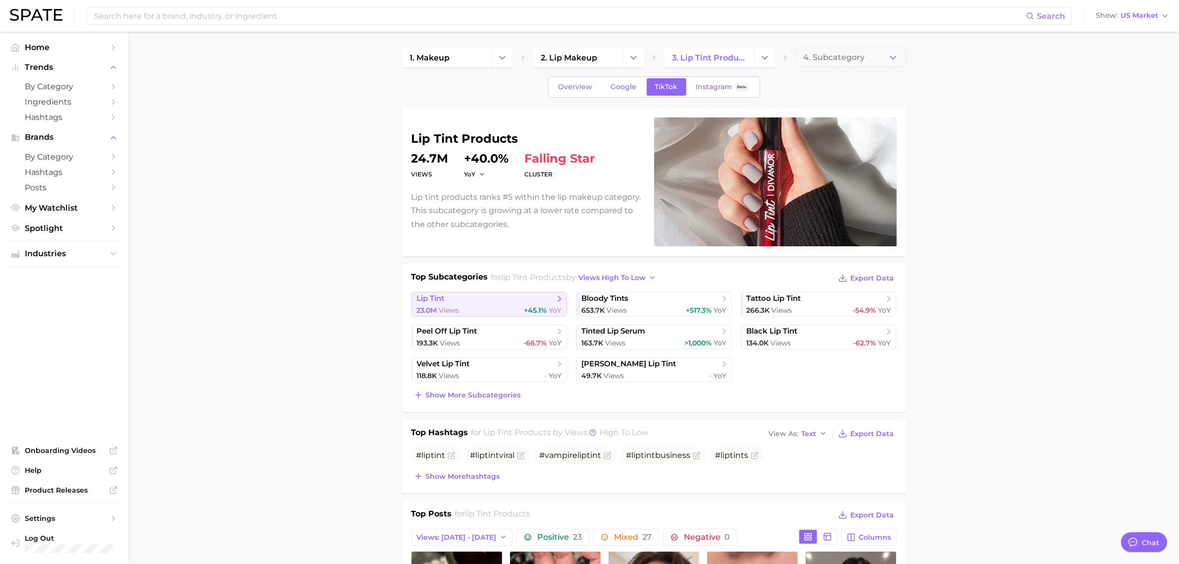
click at [468, 300] on span "lip tint" at bounding box center [486, 299] width 138 height 10
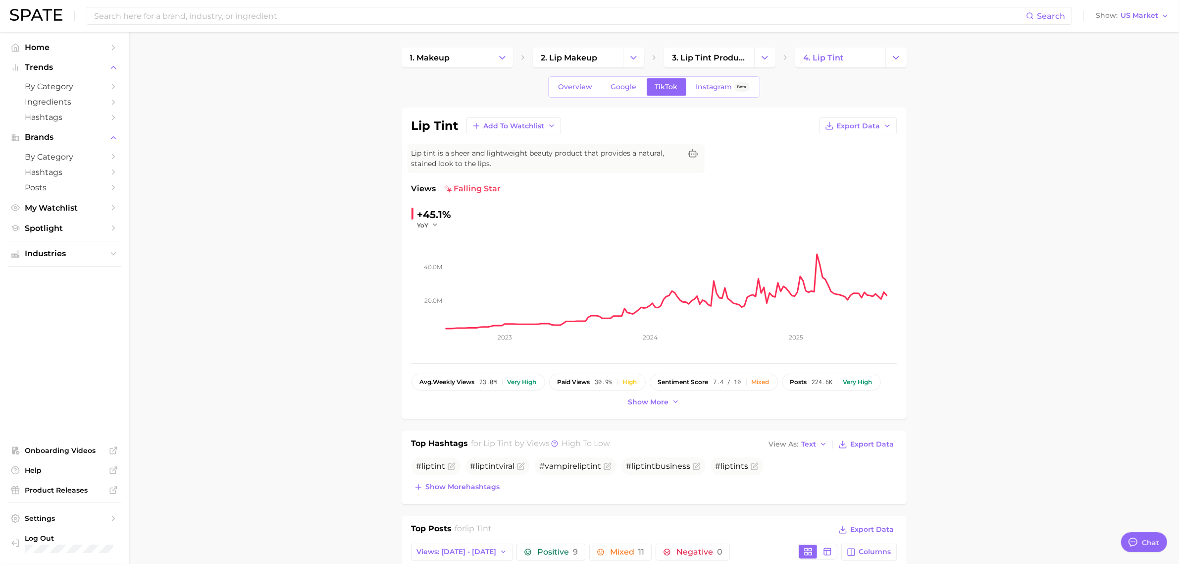
click at [830, 116] on div "lip tint Add to Watchlist Export Data Lip tint is a sheer and lightweight beaut…" at bounding box center [654, 262] width 505 height 311
click at [833, 120] on button "Export Data" at bounding box center [858, 125] width 77 height 17
click at [849, 139] on button "Time Series CSV" at bounding box center [842, 144] width 109 height 18
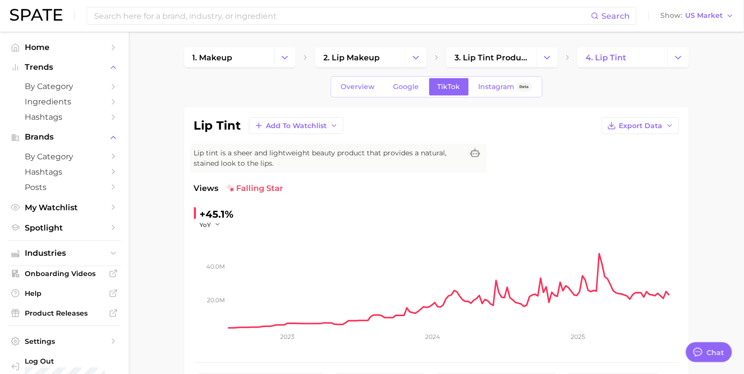
type textarea "x"
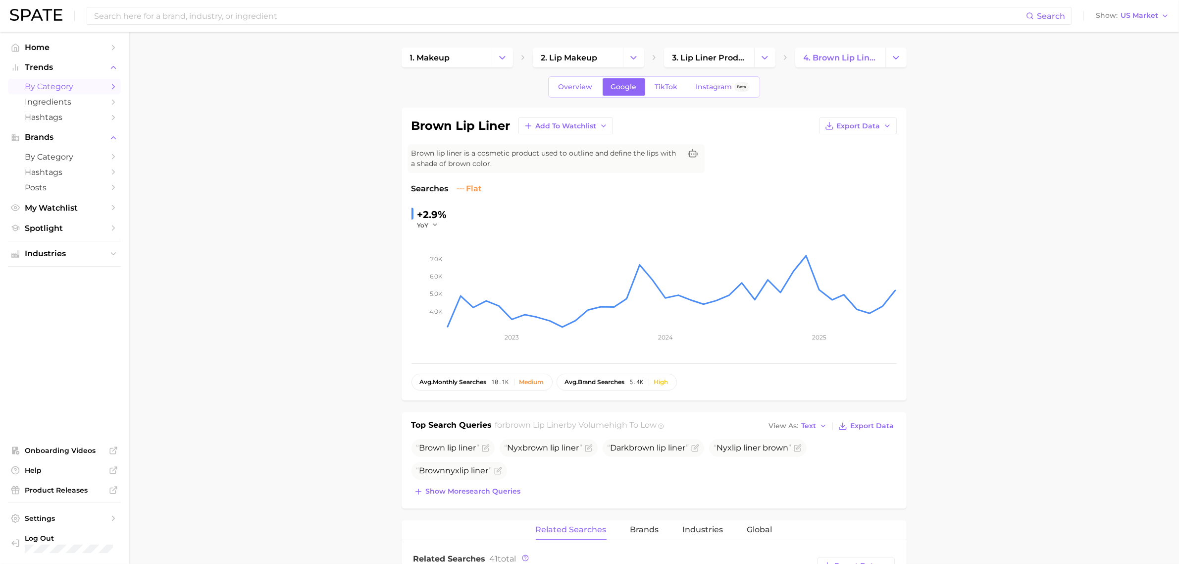
click at [73, 89] on span "by Category" at bounding box center [64, 86] width 79 height 9
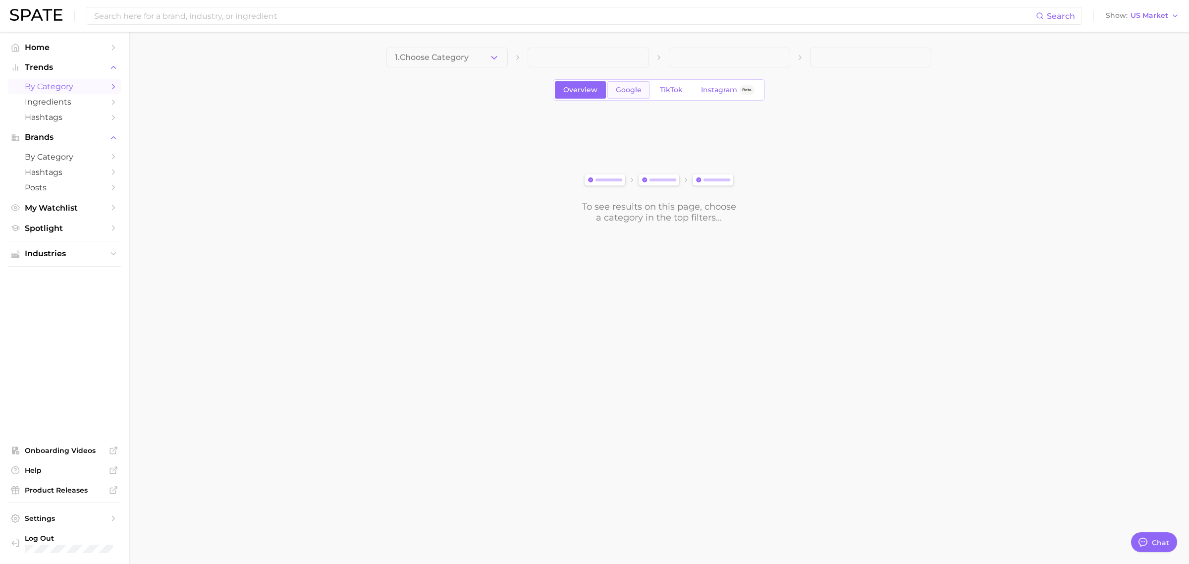
click at [627, 93] on span "Google" at bounding box center [629, 90] width 26 height 8
click at [493, 51] on button "1. Choose Category" at bounding box center [446, 58] width 121 height 20
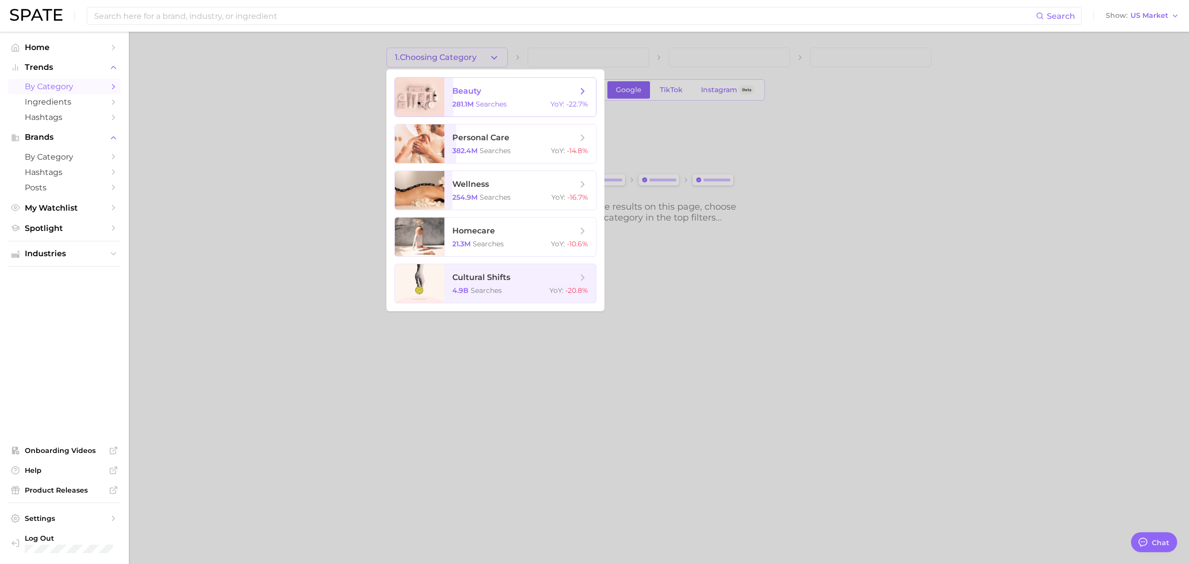
click at [486, 92] on span "beauty" at bounding box center [514, 91] width 125 height 11
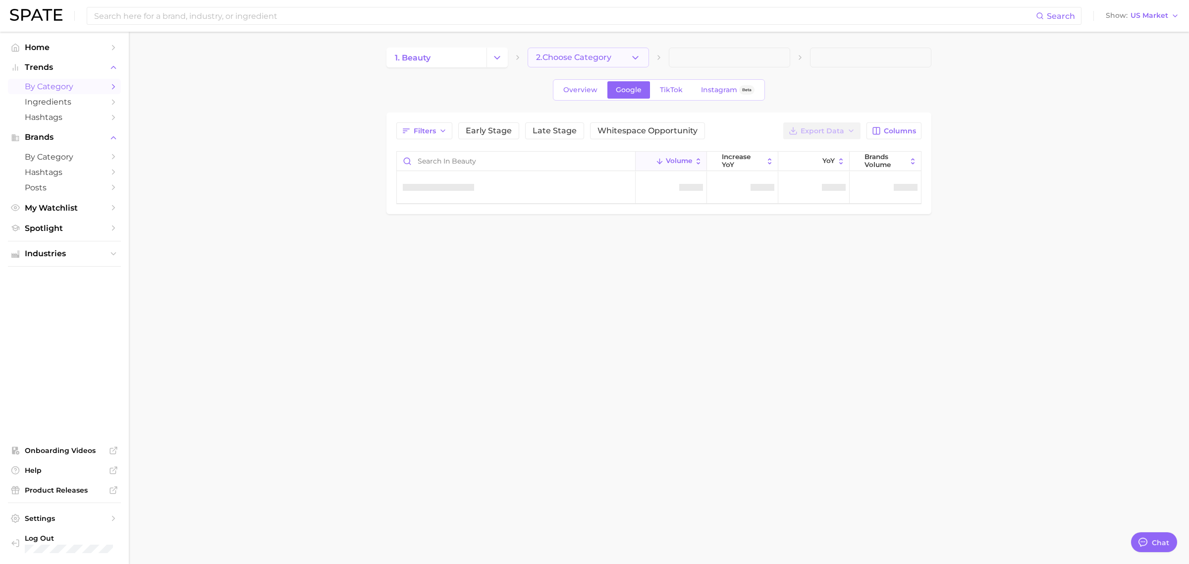
click at [554, 53] on span "2. Choose Category" at bounding box center [573, 57] width 75 height 9
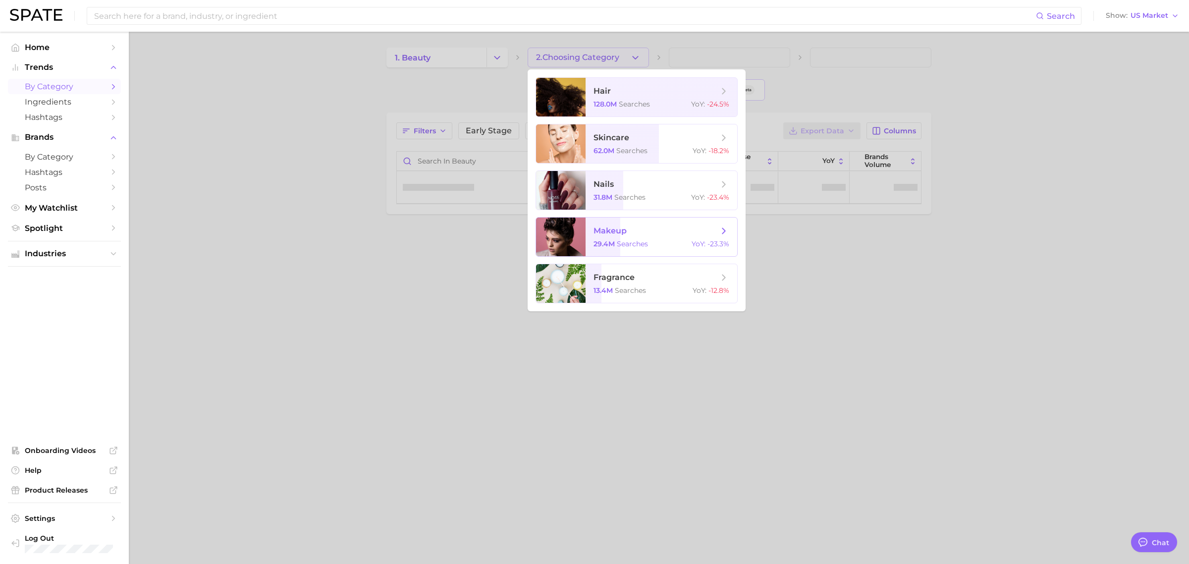
click at [658, 243] on div "29.4m searches YoY : -23.3%" at bounding box center [661, 243] width 136 height 9
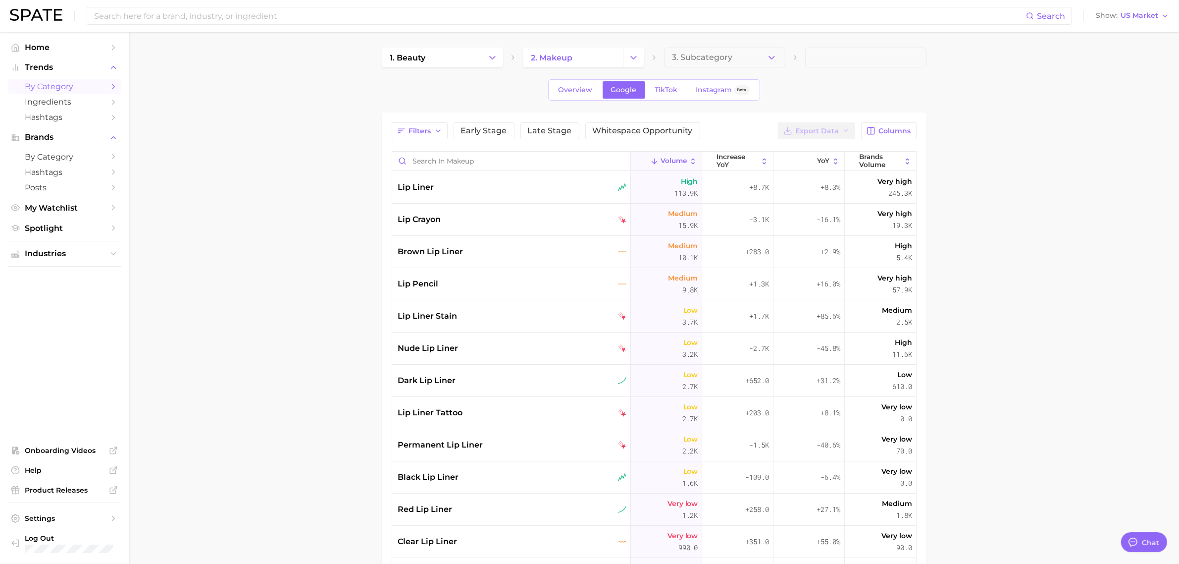
click at [699, 44] on main "1. beauty 2. makeup 3. Subcategory Overview Google TikTok Instagram Beta Filter…" at bounding box center [654, 403] width 1051 height 743
click at [700, 55] on span "3. Subcategory" at bounding box center [703, 57] width 60 height 9
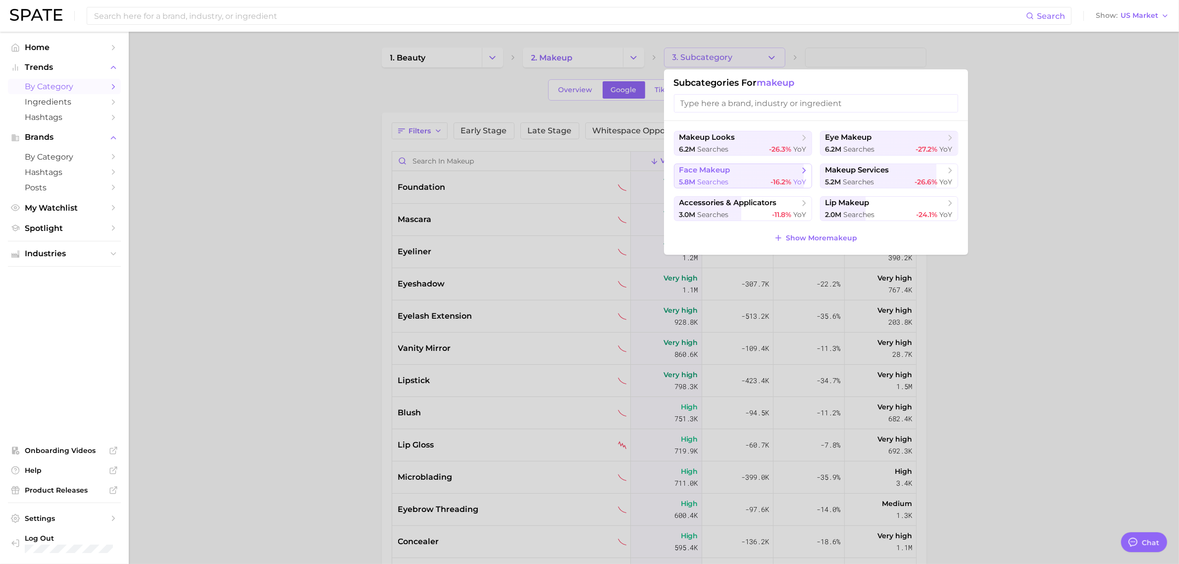
click at [702, 178] on span "searches" at bounding box center [713, 181] width 31 height 9
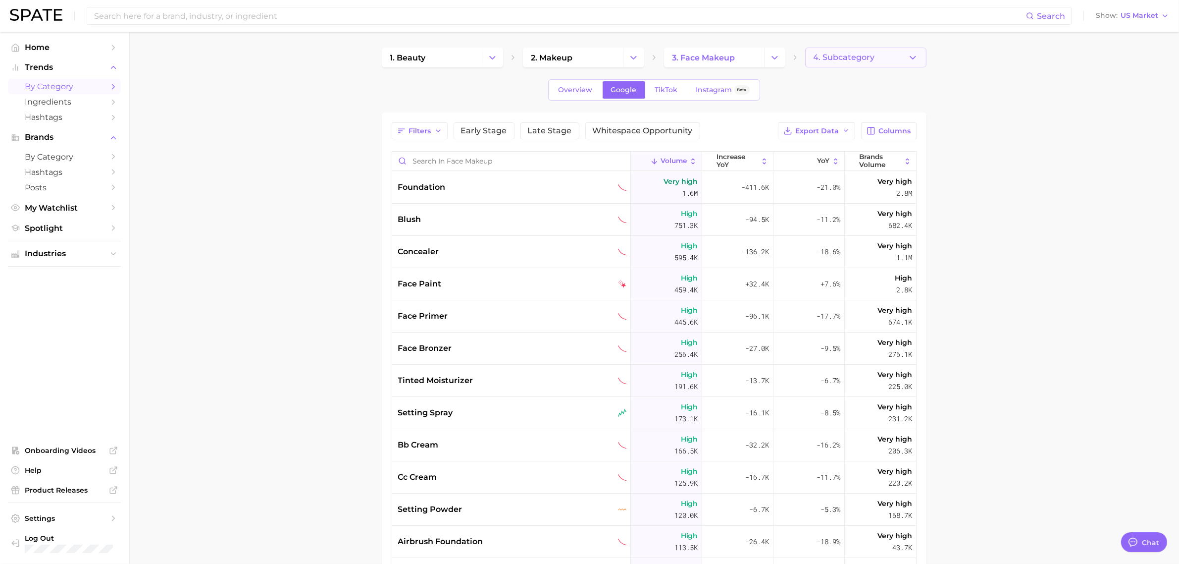
click at [840, 62] on button "4. Subcategory" at bounding box center [865, 58] width 121 height 20
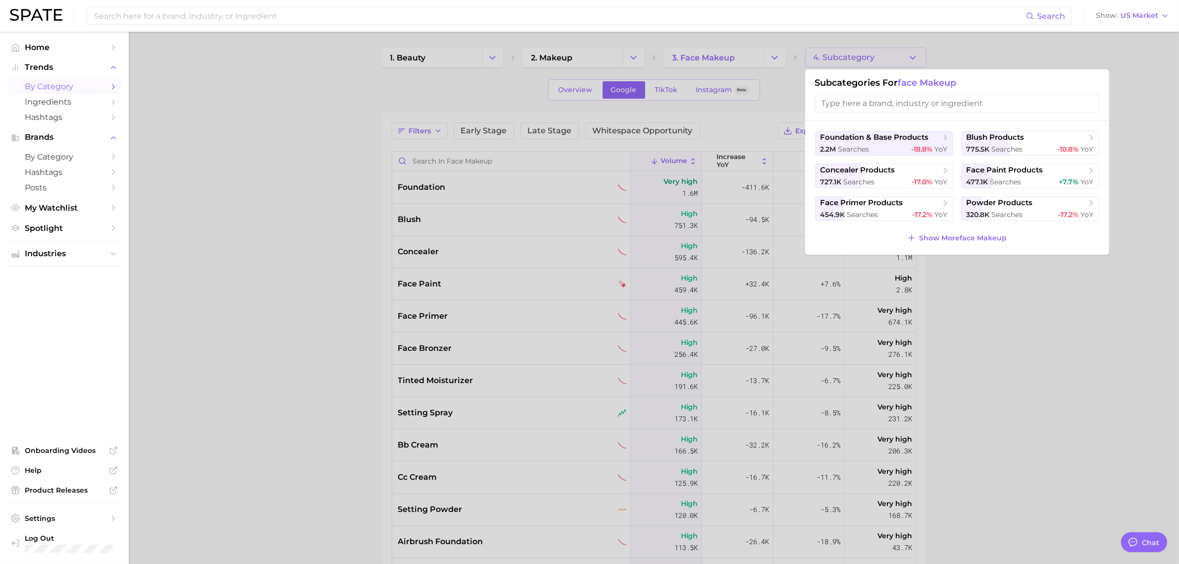
click at [840, 63] on div at bounding box center [589, 282] width 1179 height 564
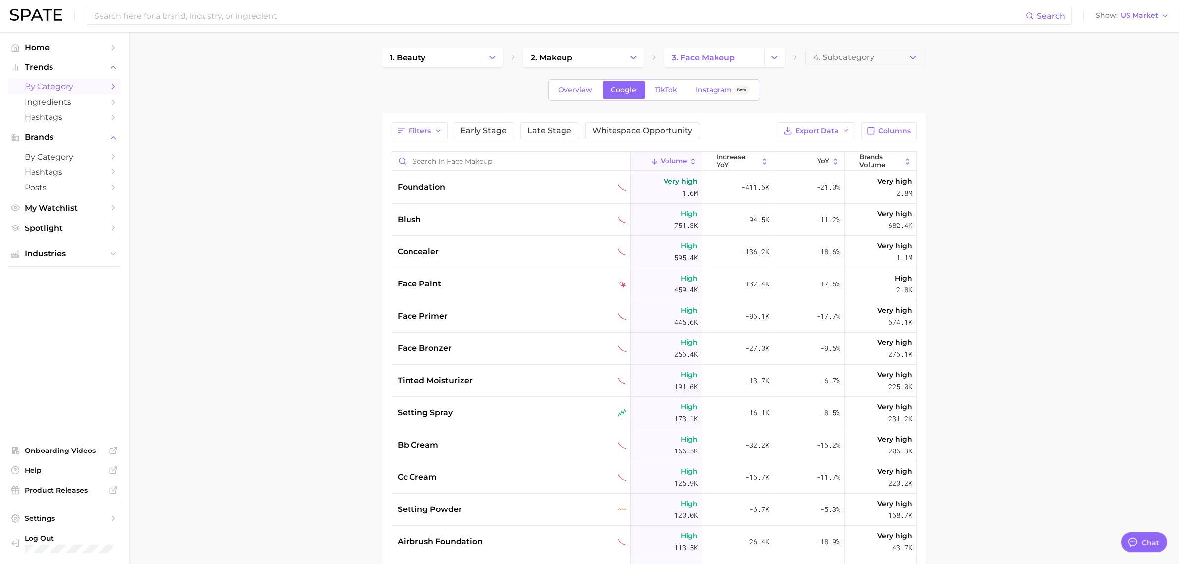
click at [826, 67] on div "1. beauty 2. makeup 3. face makeup 4. Subcategory Overview Google TikTok Instag…" at bounding box center [654, 386] width 545 height 677
click at [826, 59] on span "4. Subcategory" at bounding box center [844, 57] width 61 height 9
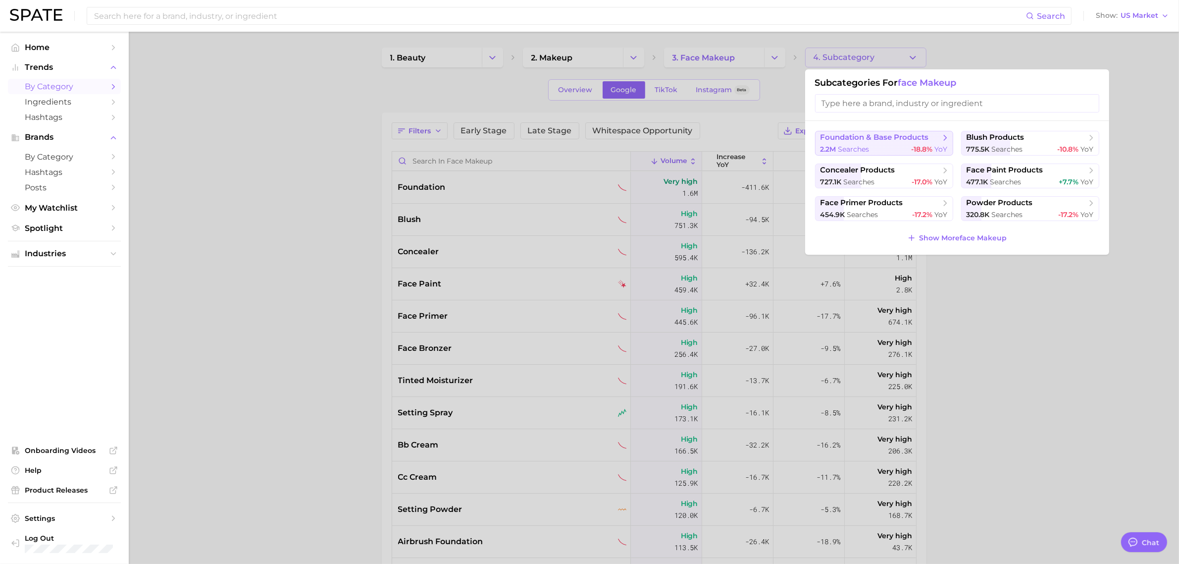
click at [845, 144] on button "foundation & base products 2.2m searches -18.8% YoY" at bounding box center [884, 143] width 138 height 25
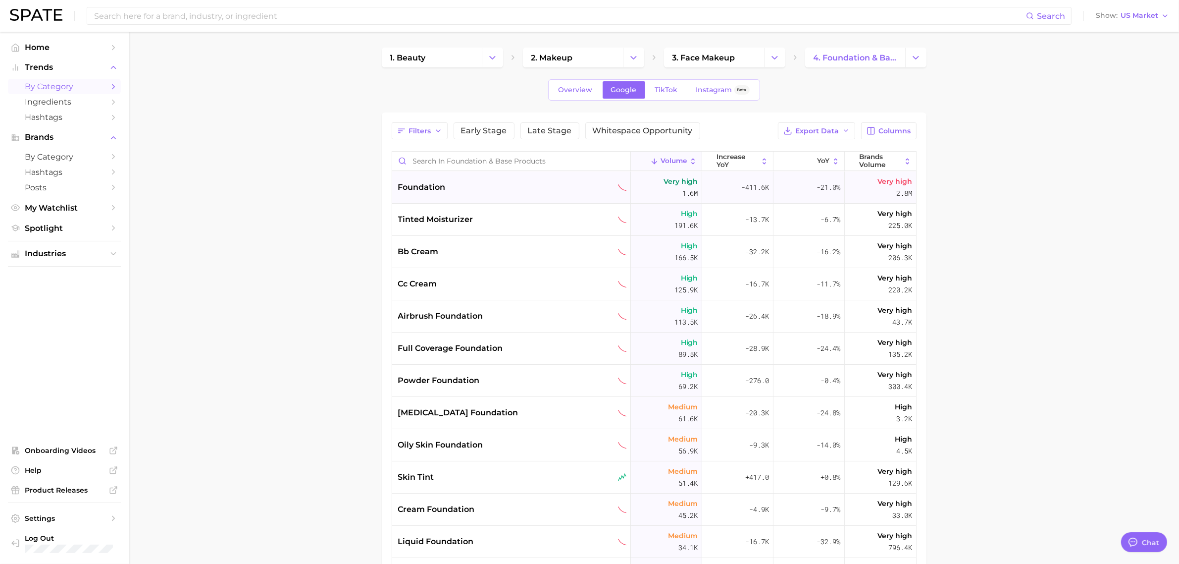
click at [546, 199] on div "foundation" at bounding box center [511, 187] width 239 height 32
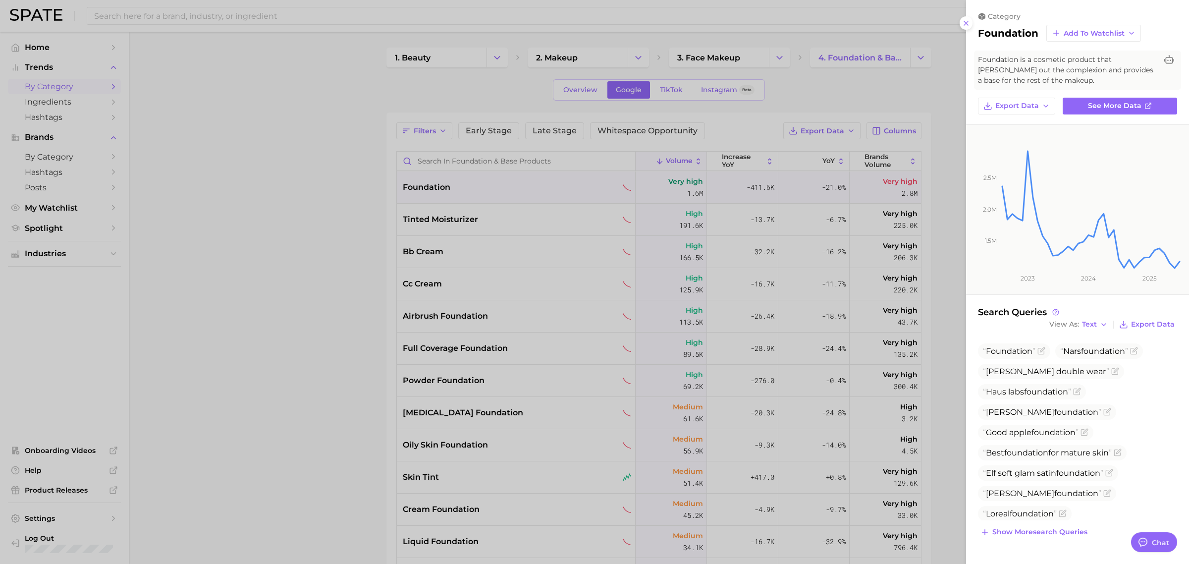
click at [322, 328] on div at bounding box center [594, 282] width 1189 height 564
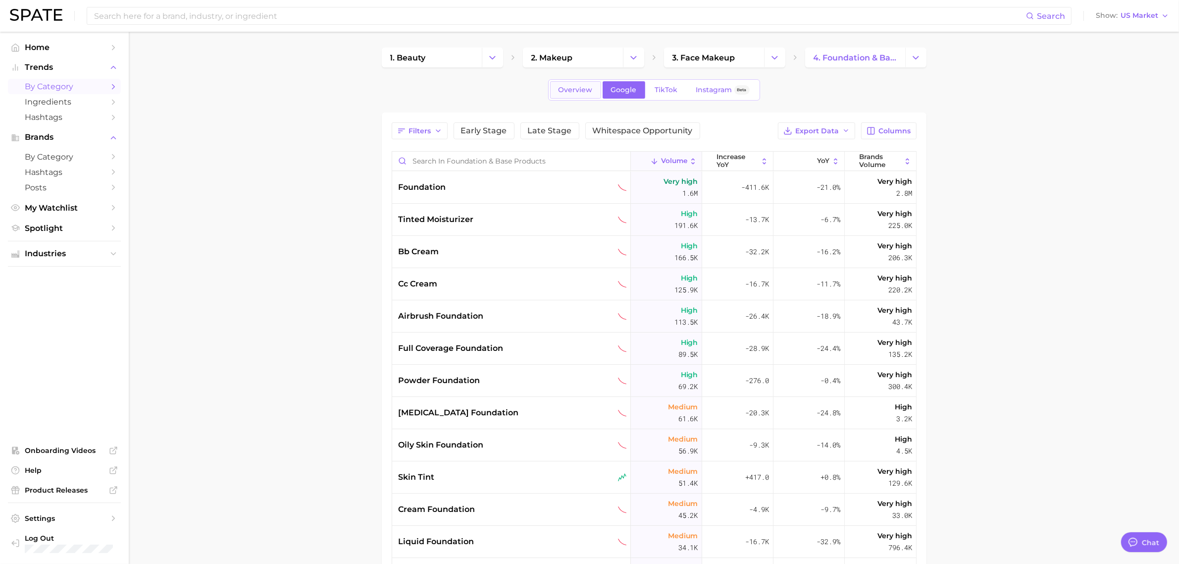
click at [560, 89] on span "Overview" at bounding box center [576, 90] width 34 height 8
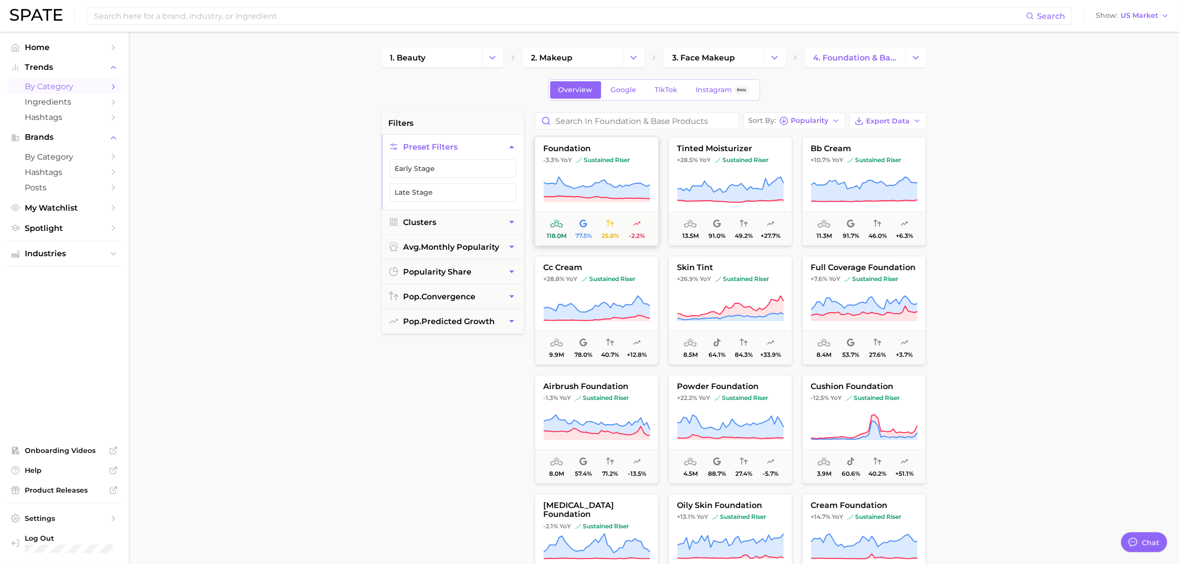
click at [637, 158] on span "-3.3% YoY sustained riser" at bounding box center [596, 160] width 123 height 8
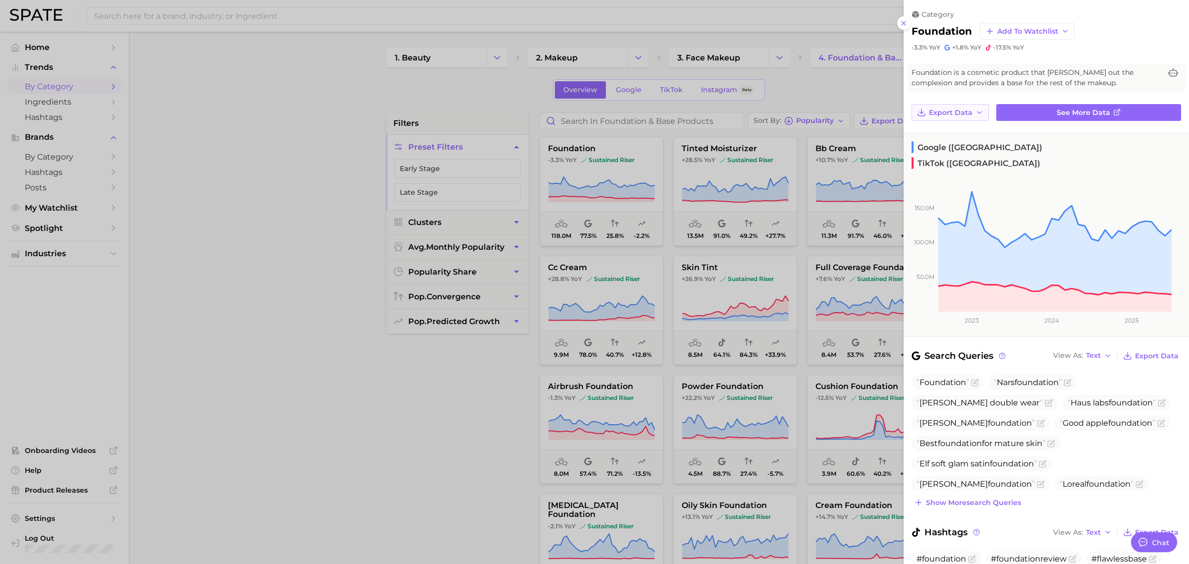
click at [972, 110] on button "Export Data" at bounding box center [949, 112] width 77 height 17
click at [804, 87] on div at bounding box center [594, 282] width 1189 height 564
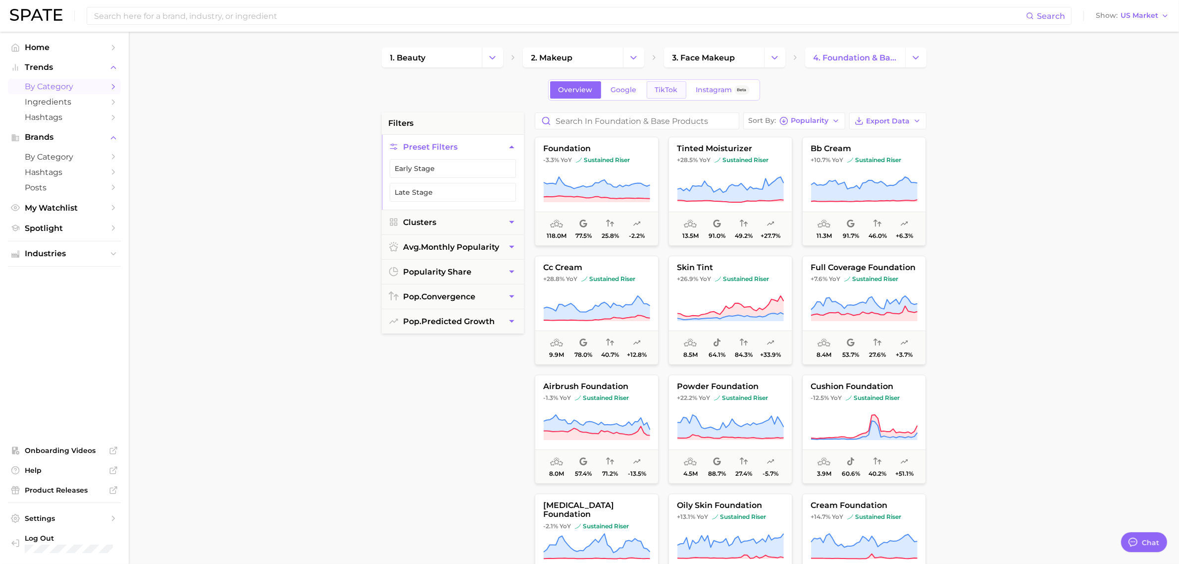
click at [650, 88] on link "TikTok" at bounding box center [667, 89] width 40 height 17
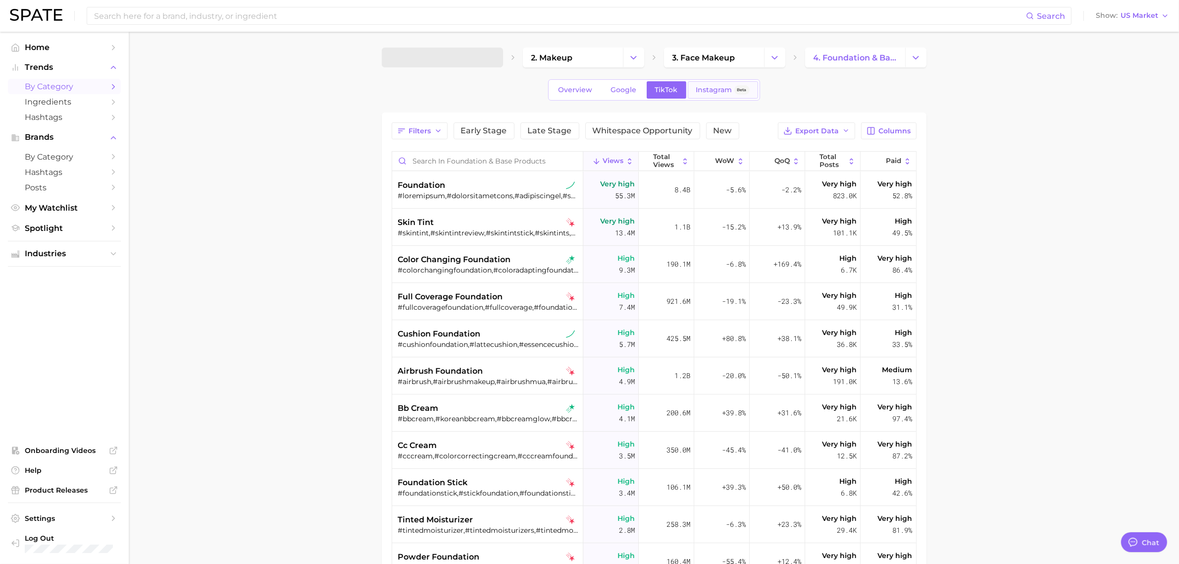
click at [717, 94] on span "Instagram" at bounding box center [714, 90] width 36 height 8
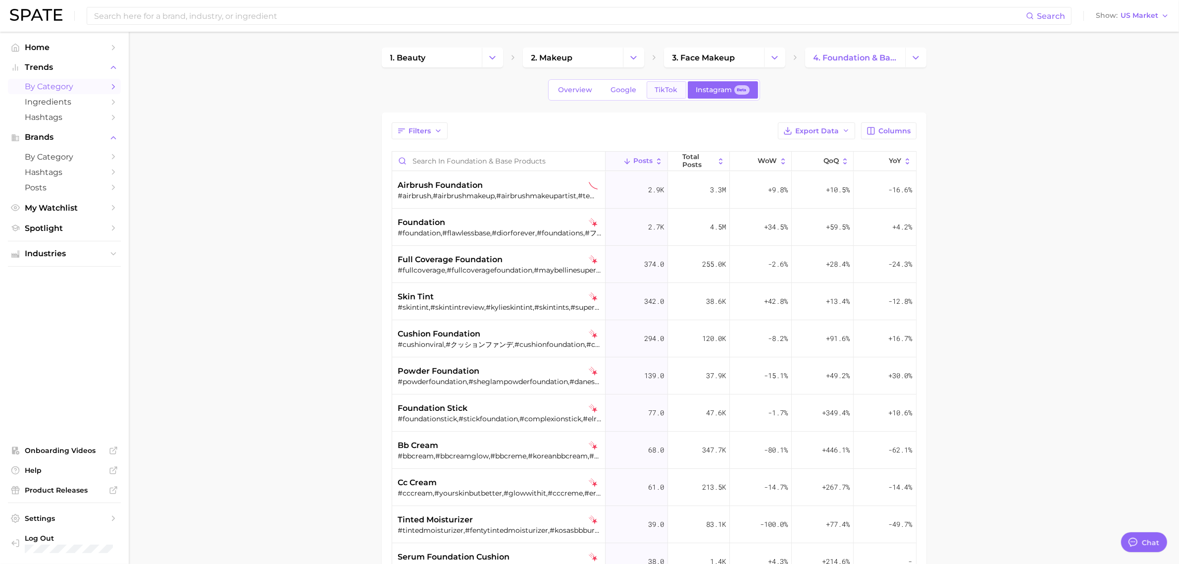
click at [665, 88] on span "TikTok" at bounding box center [666, 90] width 23 height 8
